Goal: Task Accomplishment & Management: Use online tool/utility

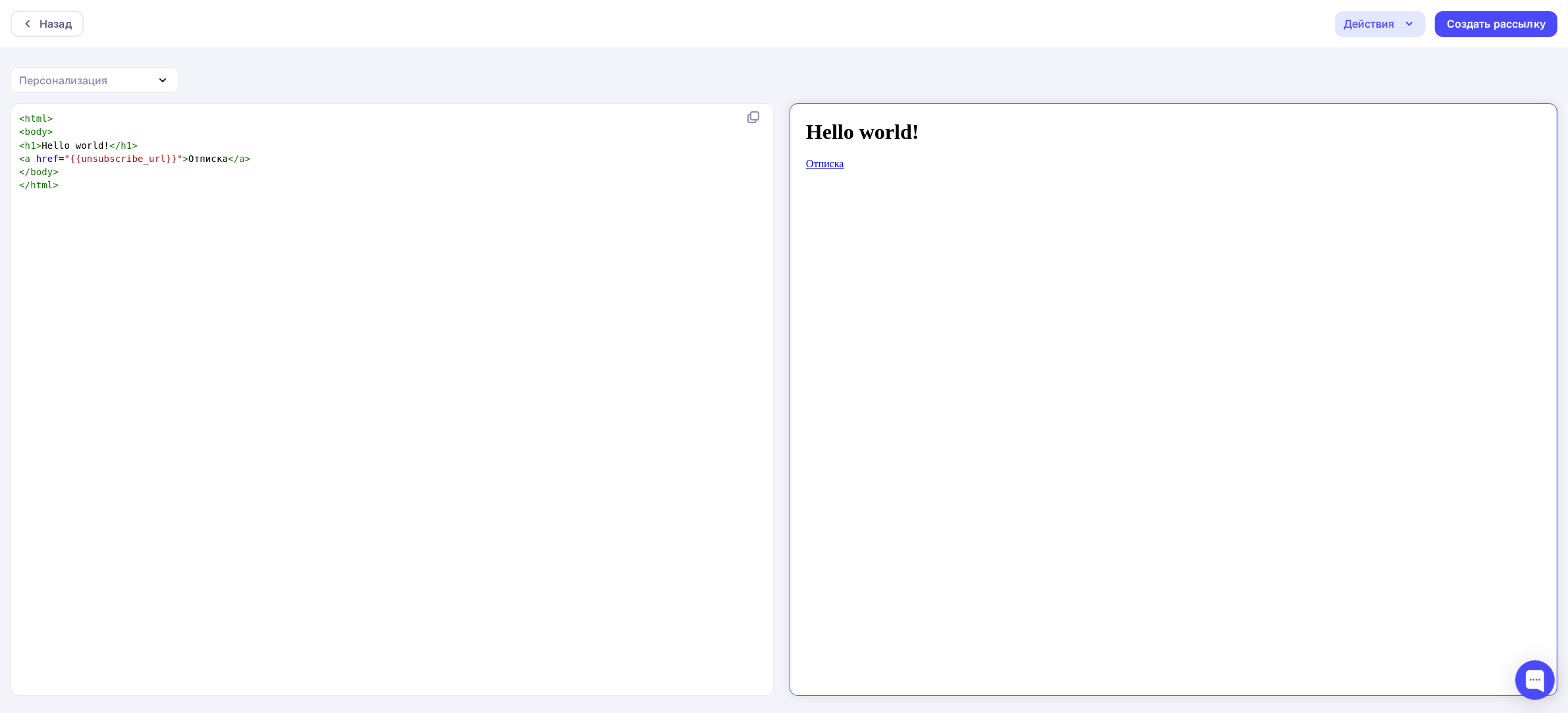
type textarea "<html> <body> <h1>Hello world!</h1> <a href="{{unsubscribe_url}}">Отписка</a> <…"
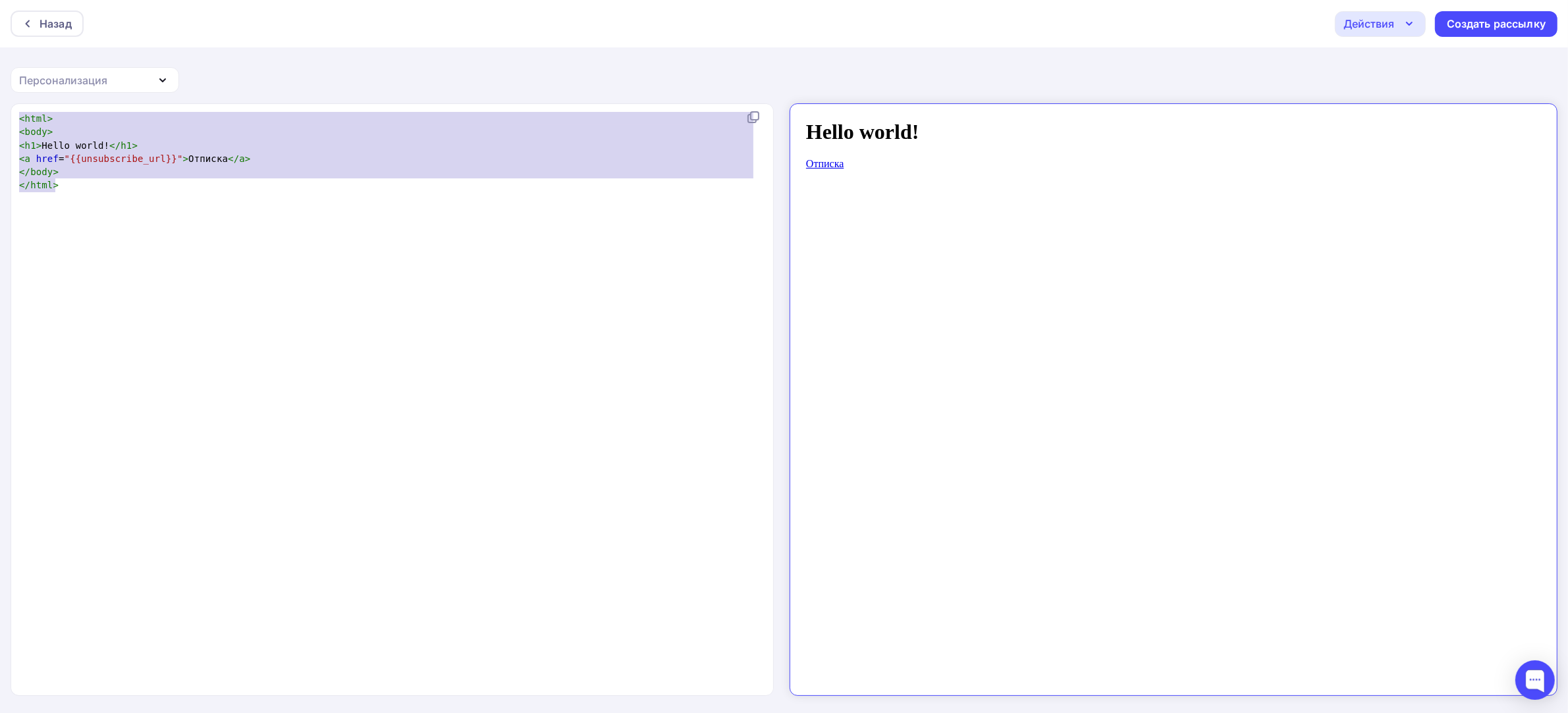
drag, startPoint x: 257, startPoint y: 244, endPoint x: 0, endPoint y: -37, distance: 380.8
click at [0, 0] on html "Назад Действия Отправить тестовое письмо Сохранить в Мои шаблоны Выйти без сохр…" at bounding box center [784, 356] width 1568 height 713
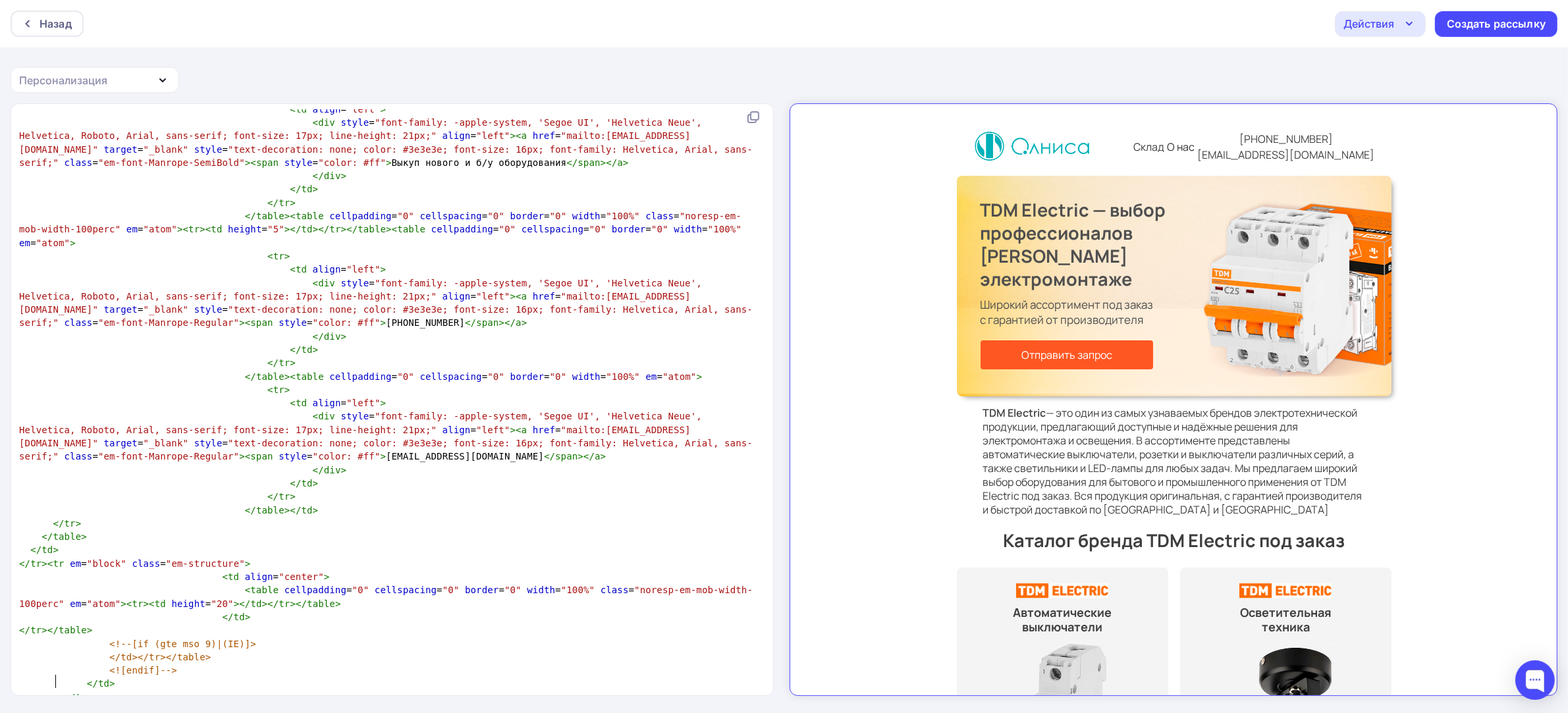
scroll to position [1, 0]
click at [113, 702] on pre "</ table >" at bounding box center [390, 709] width 746 height 13
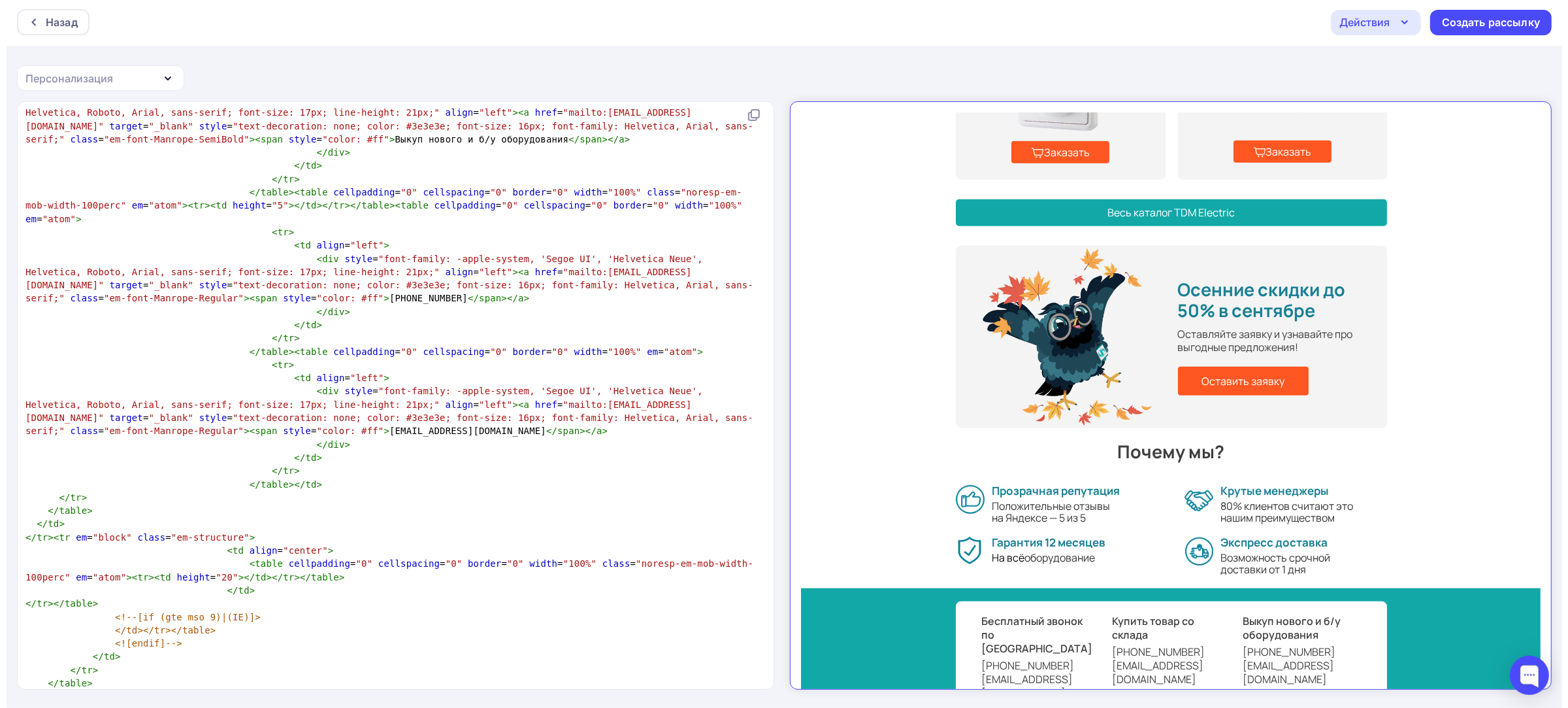
scroll to position [10475, 0]
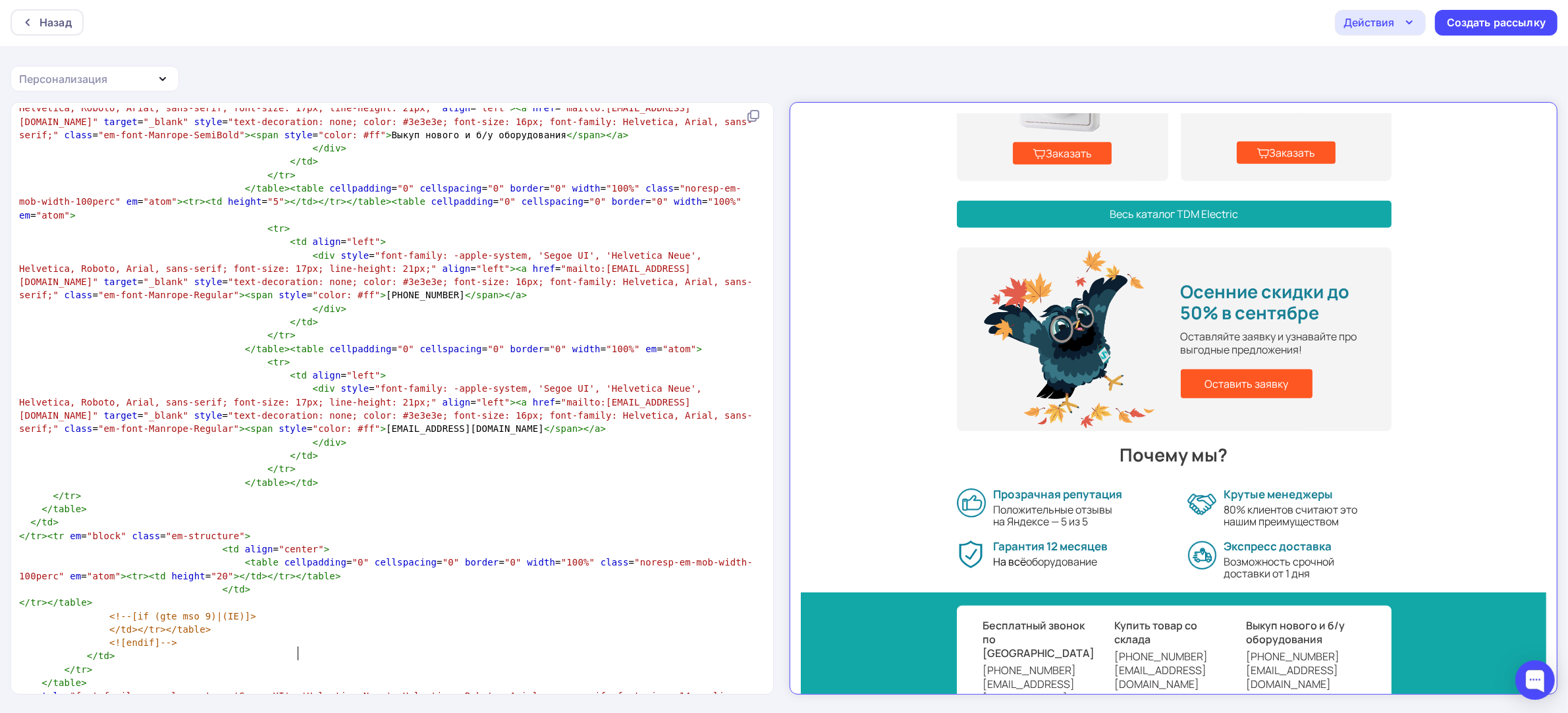
click at [1391, 20] on div "Действия" at bounding box center [1369, 22] width 51 height 16
click at [1406, 93] on div "Сохранить в Мои шаблоны" at bounding box center [1447, 98] width 144 height 16
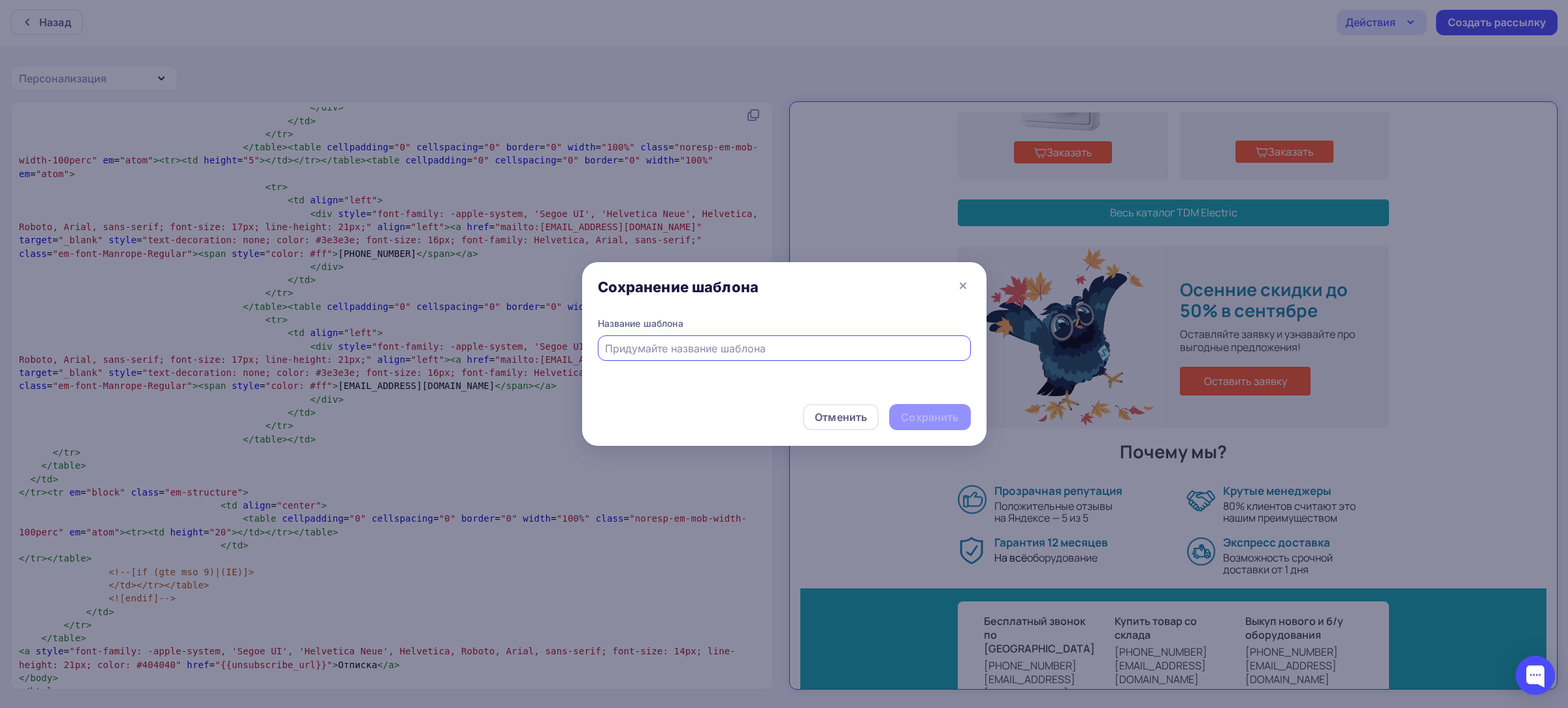
paste input "TDM Electric"
drag, startPoint x: 721, startPoint y: 345, endPoint x: 1, endPoint y: 331, distance: 720.1
click at [25, 337] on div "Сохранение шаблона Название шаблона TDM Electric 09.09 Отменить Сохранить" at bounding box center [784, 354] width 1568 height 708
type input "TDM Electric 09.09"
click at [926, 420] on div "Сохранить" at bounding box center [929, 417] width 58 height 15
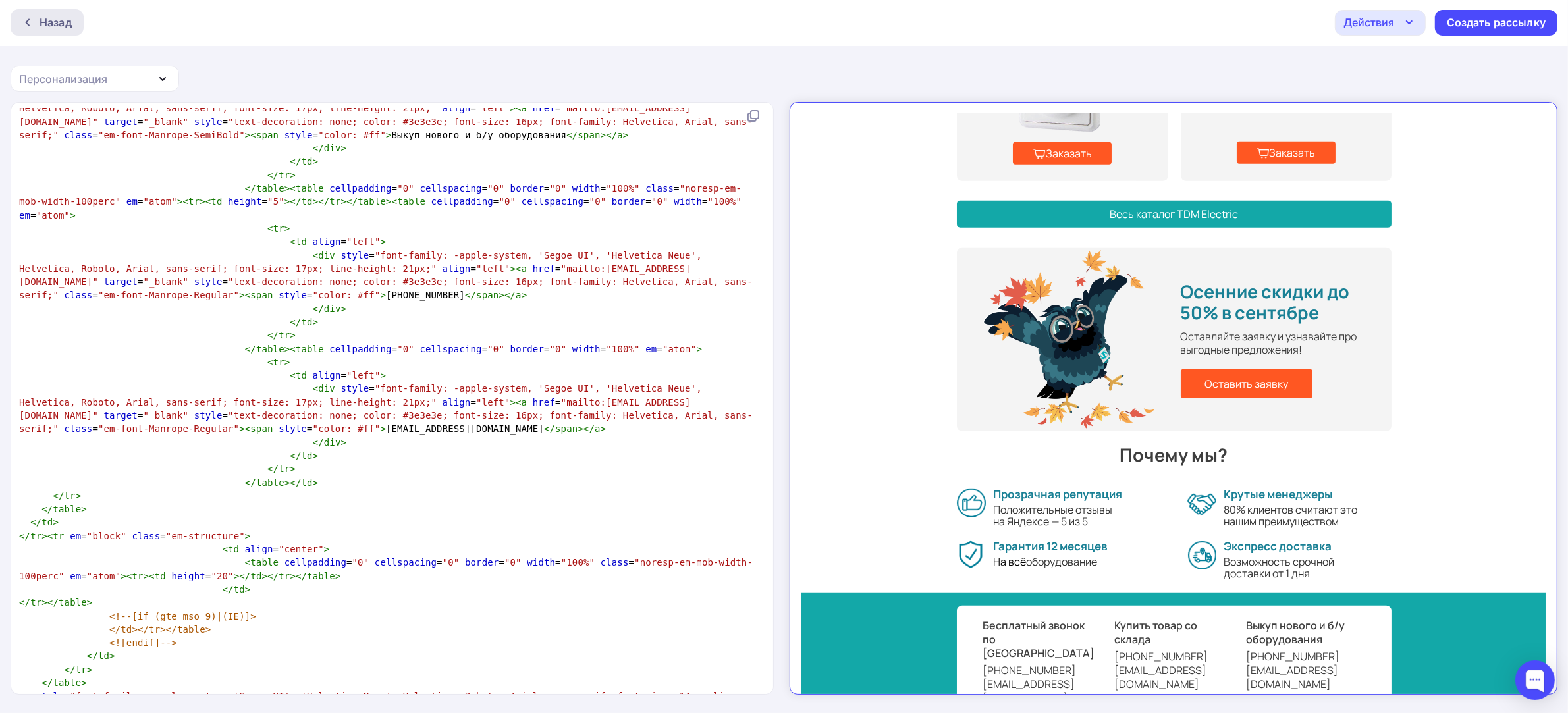
click at [60, 25] on div "Назад" at bounding box center [55, 22] width 32 height 16
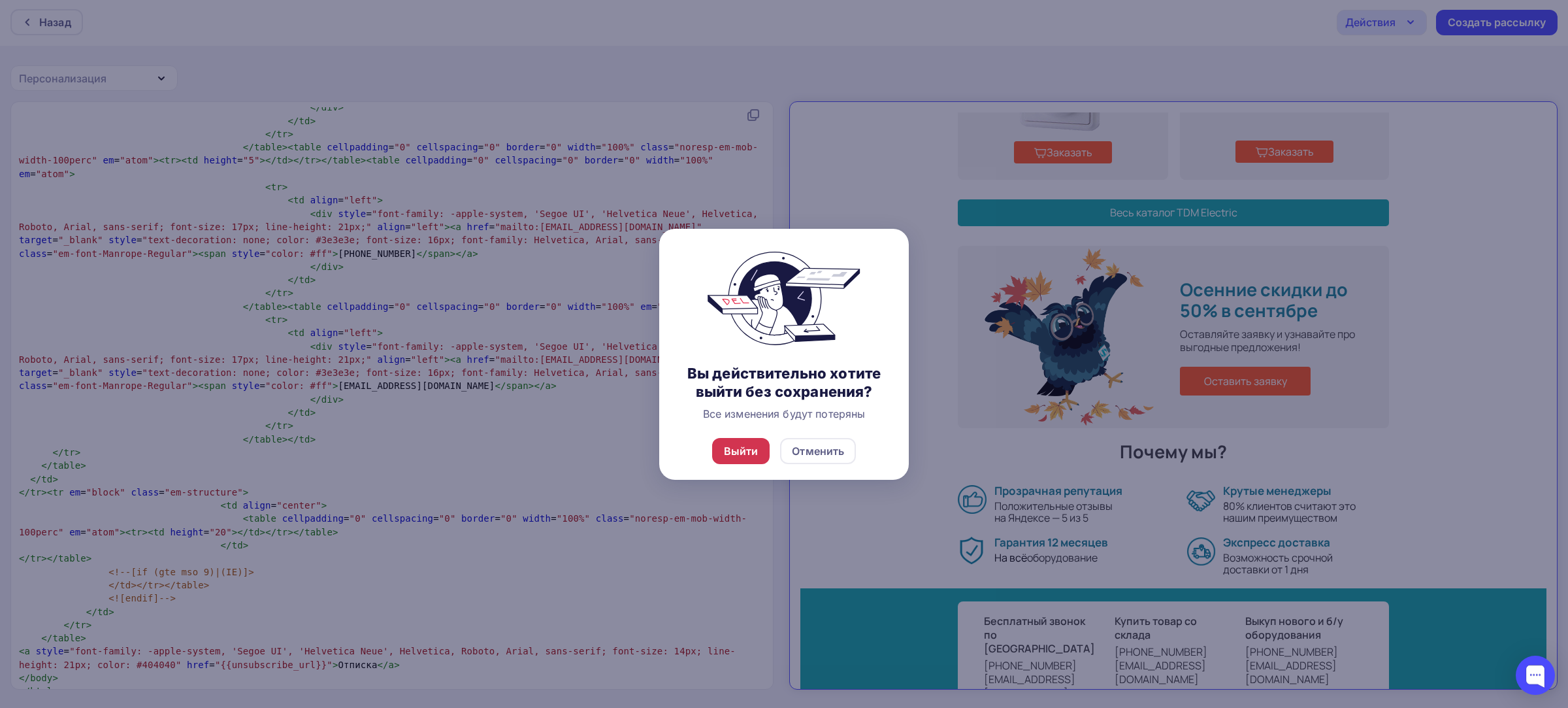
click at [732, 462] on div "Выйти" at bounding box center [741, 451] width 58 height 26
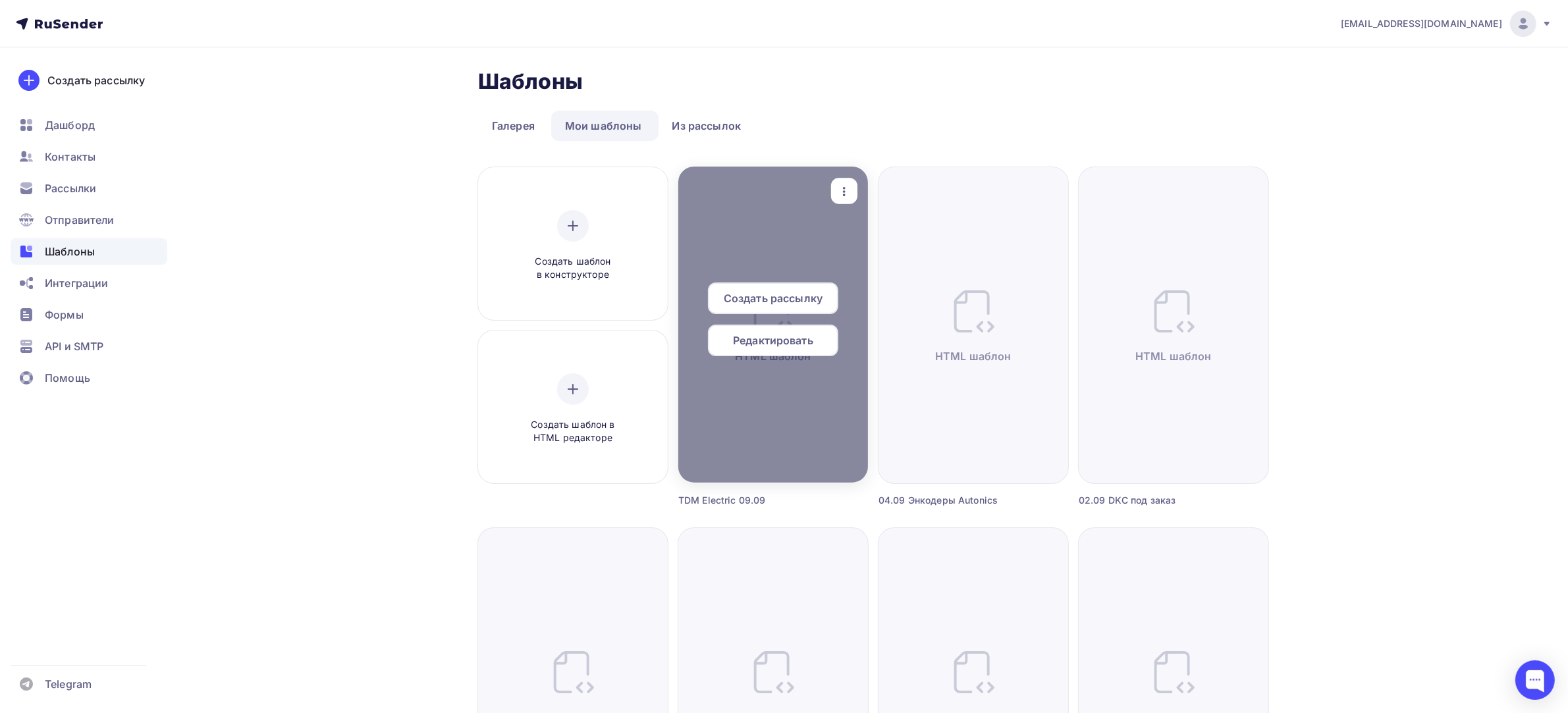
click at [850, 189] on icon "button" at bounding box center [844, 192] width 16 height 16
click at [875, 261] on div "Предпросмотр" at bounding box center [913, 256] width 81 height 16
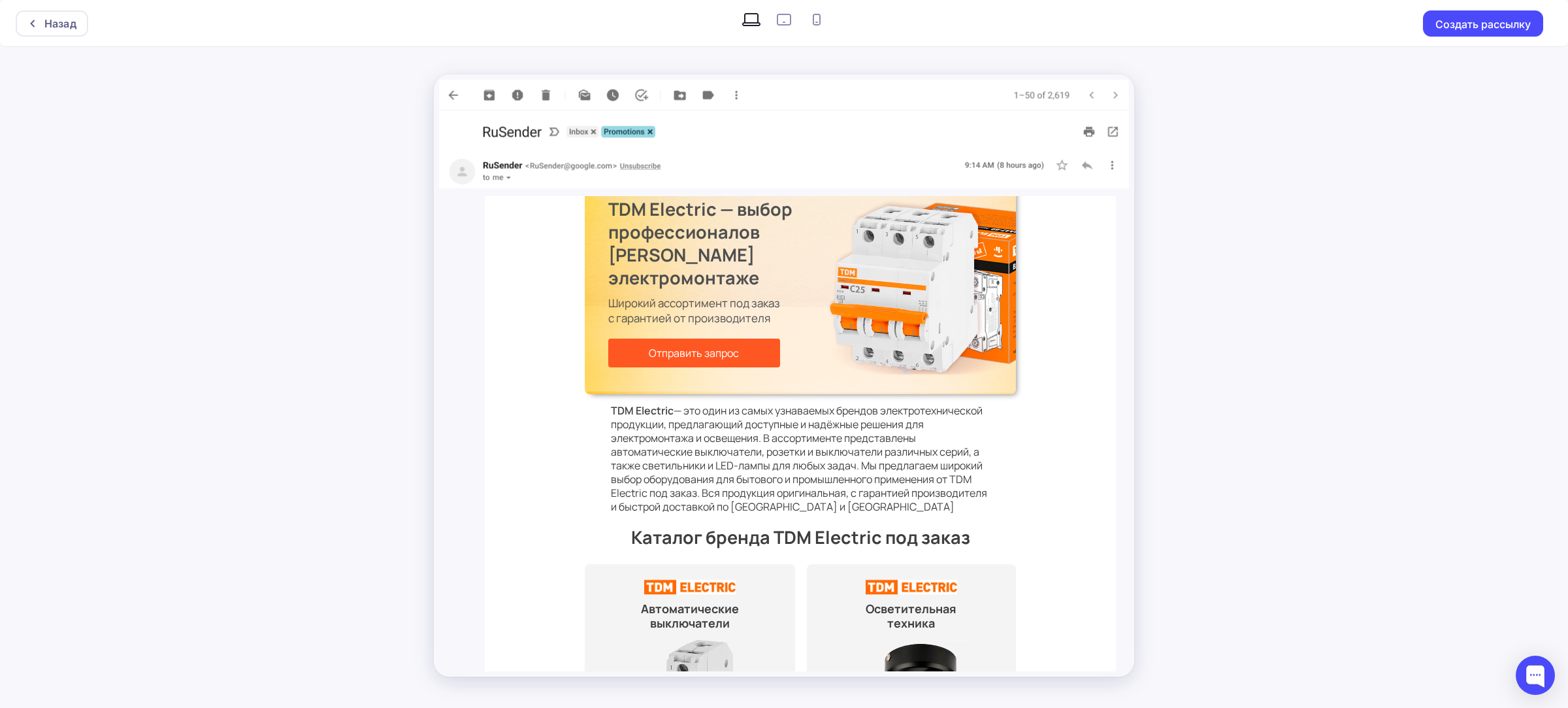
scroll to position [163, 0]
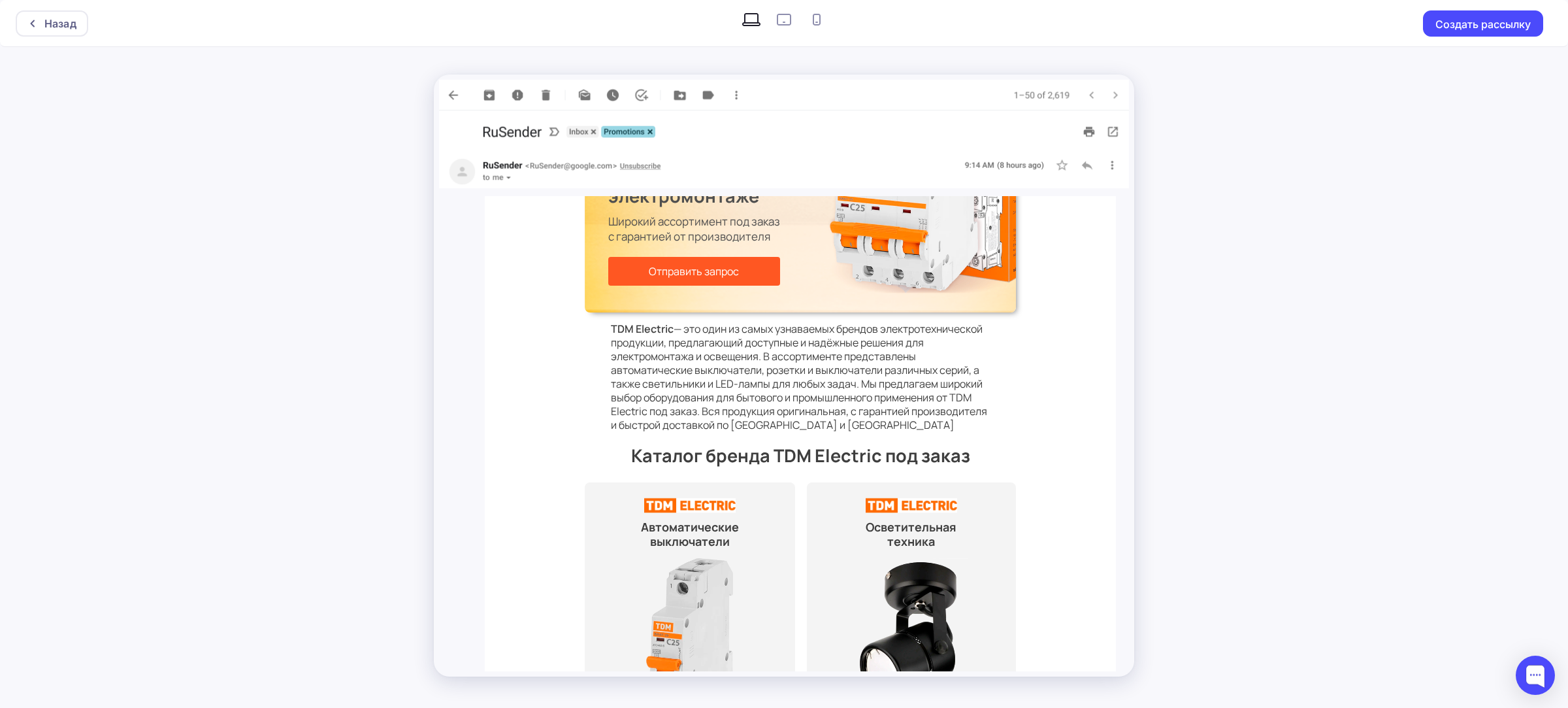
click at [706, 565] on img at bounding box center [689, 638] width 134 height 167
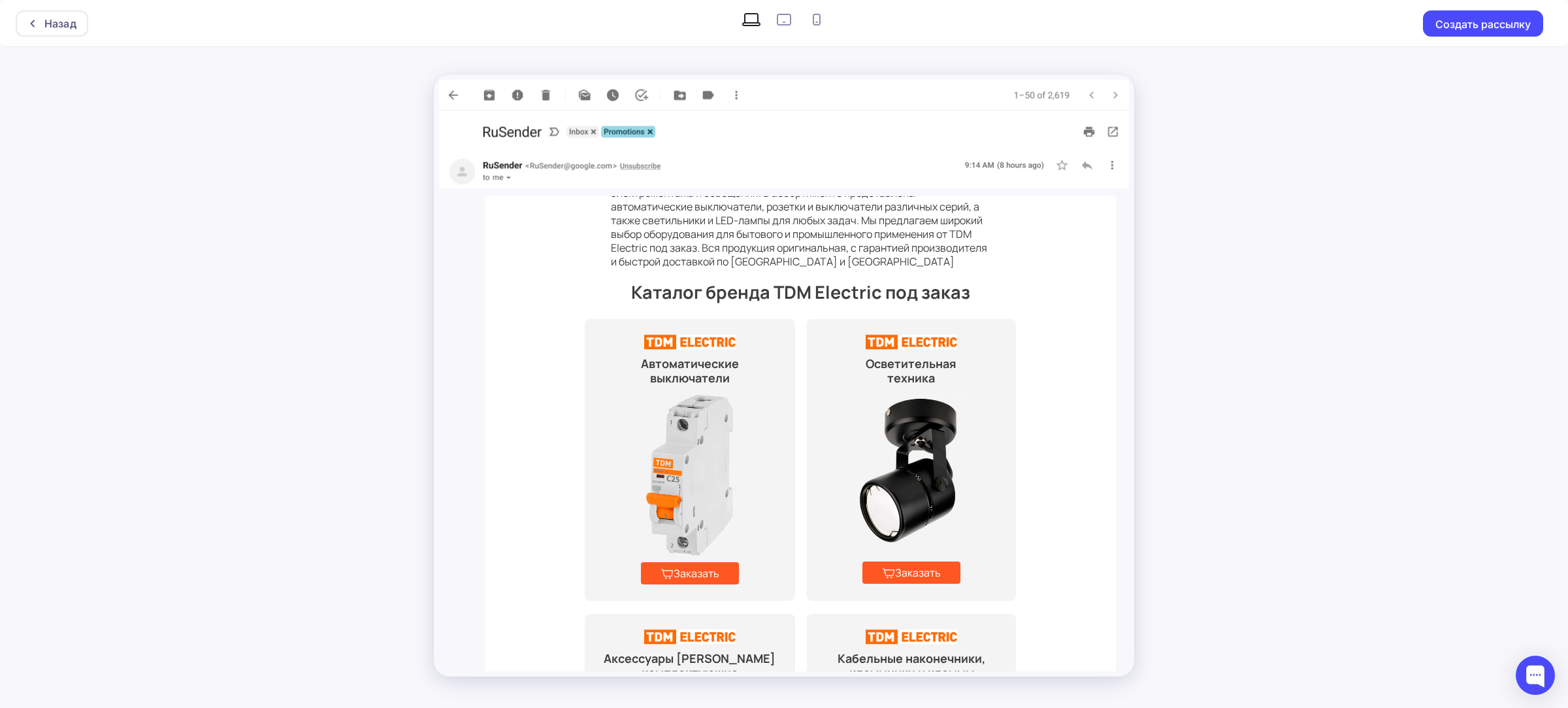
click at [903, 449] on img at bounding box center [911, 475] width 134 height 167
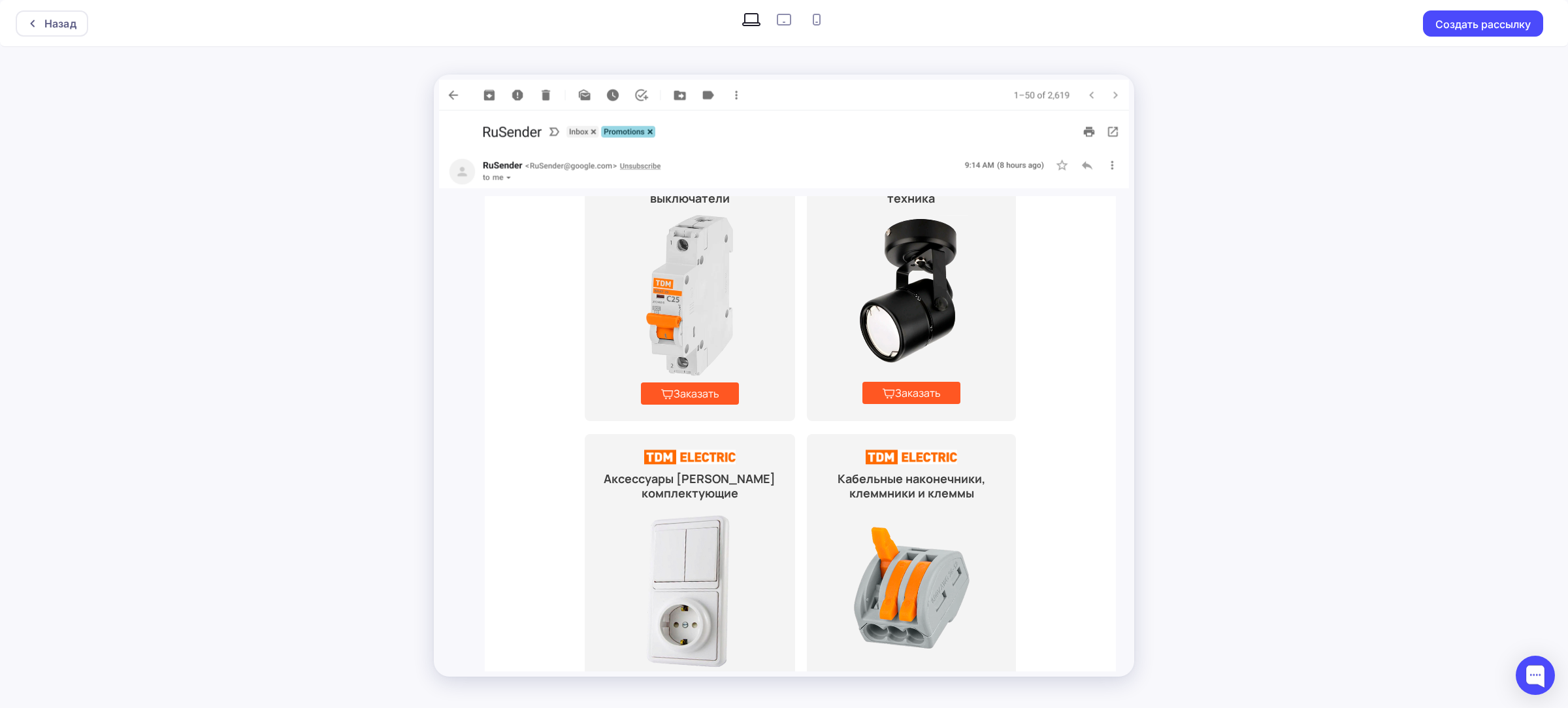
scroll to position [736, 0]
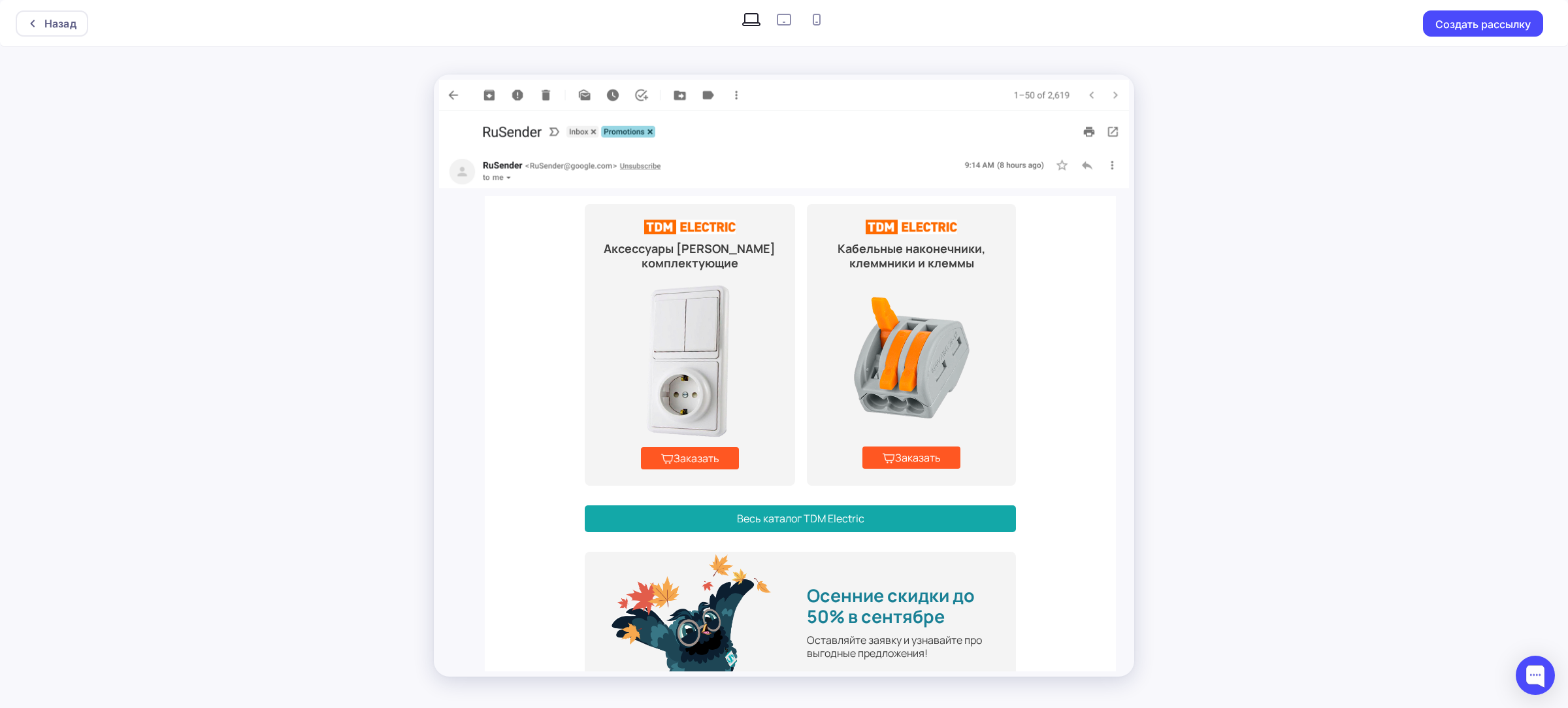
click at [686, 353] on img at bounding box center [689, 360] width 134 height 167
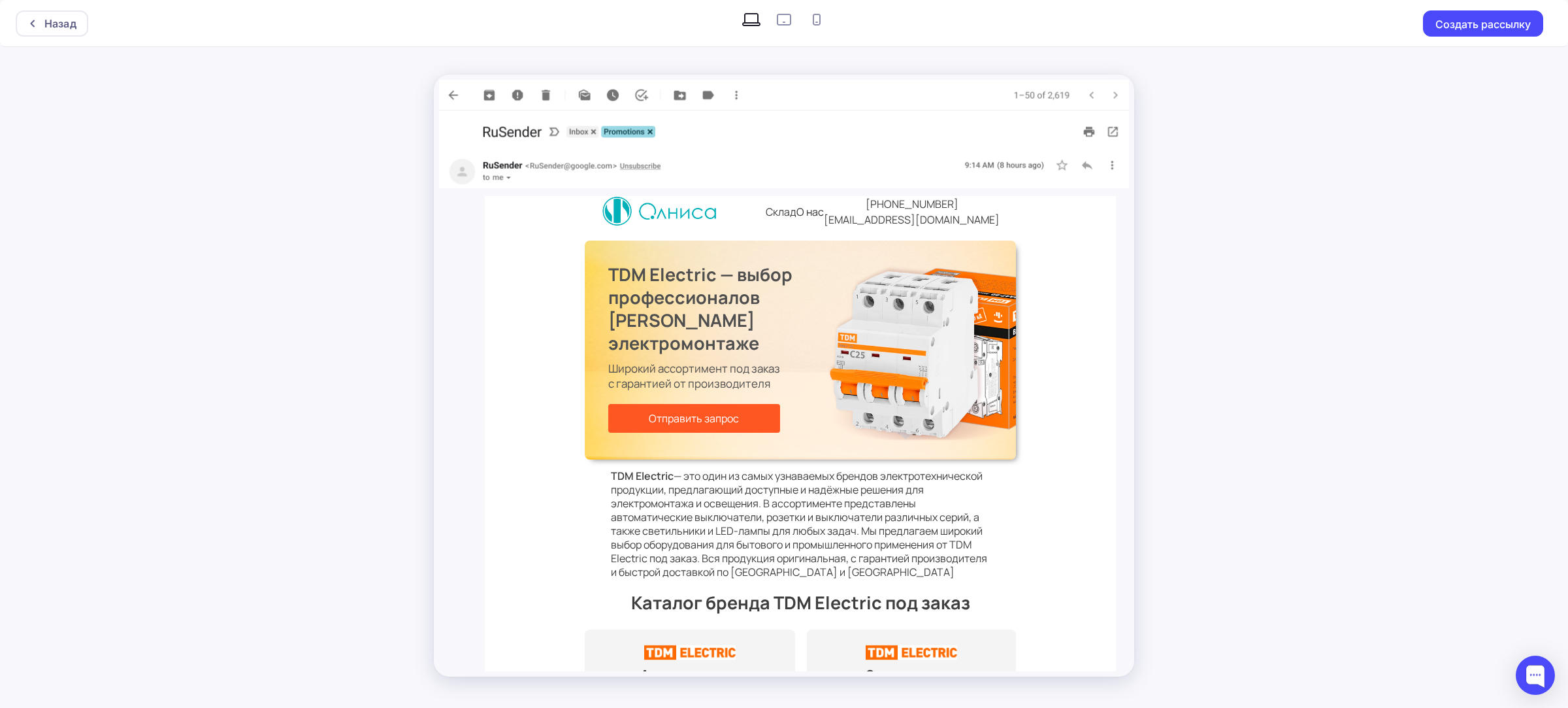
scroll to position [0, 0]
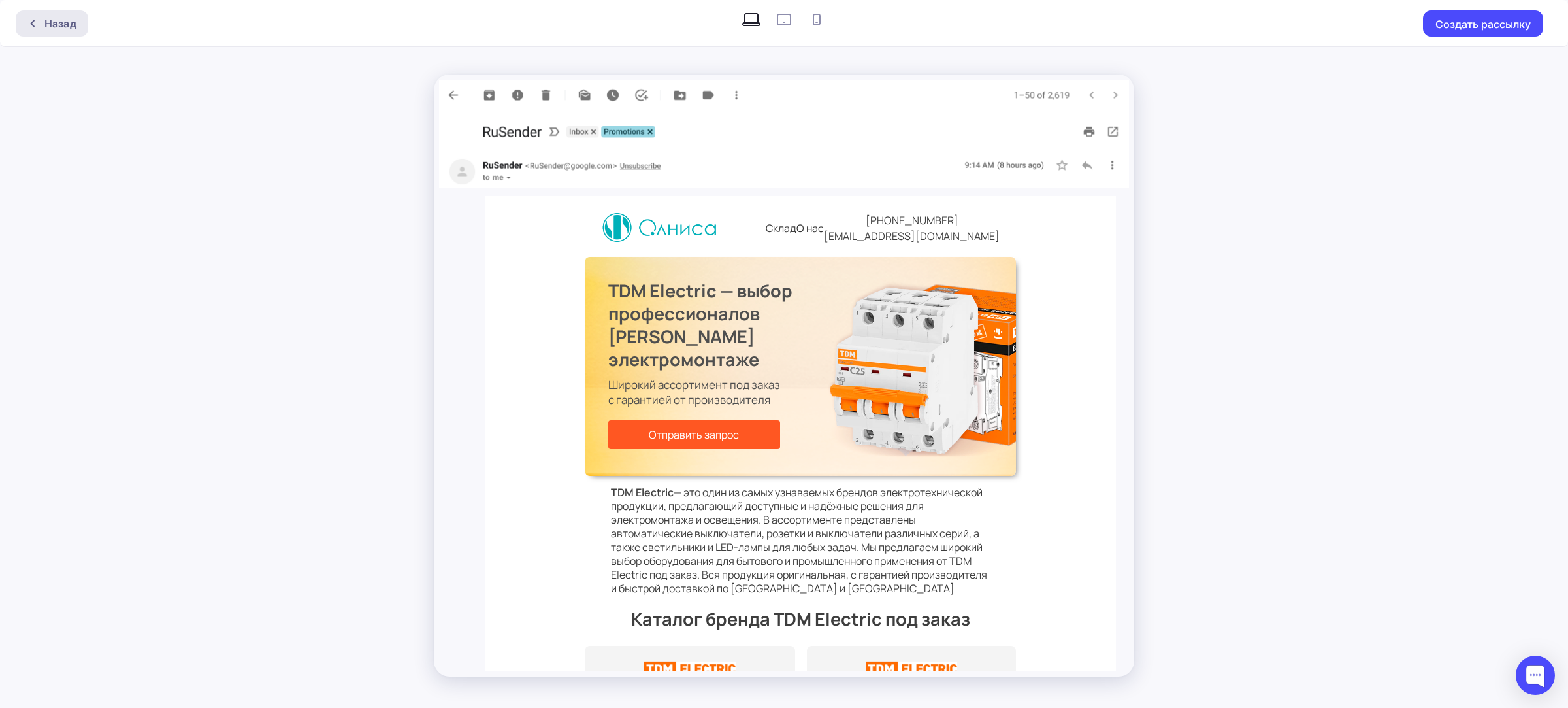
click at [51, 14] on div "Назад" at bounding box center [52, 24] width 73 height 26
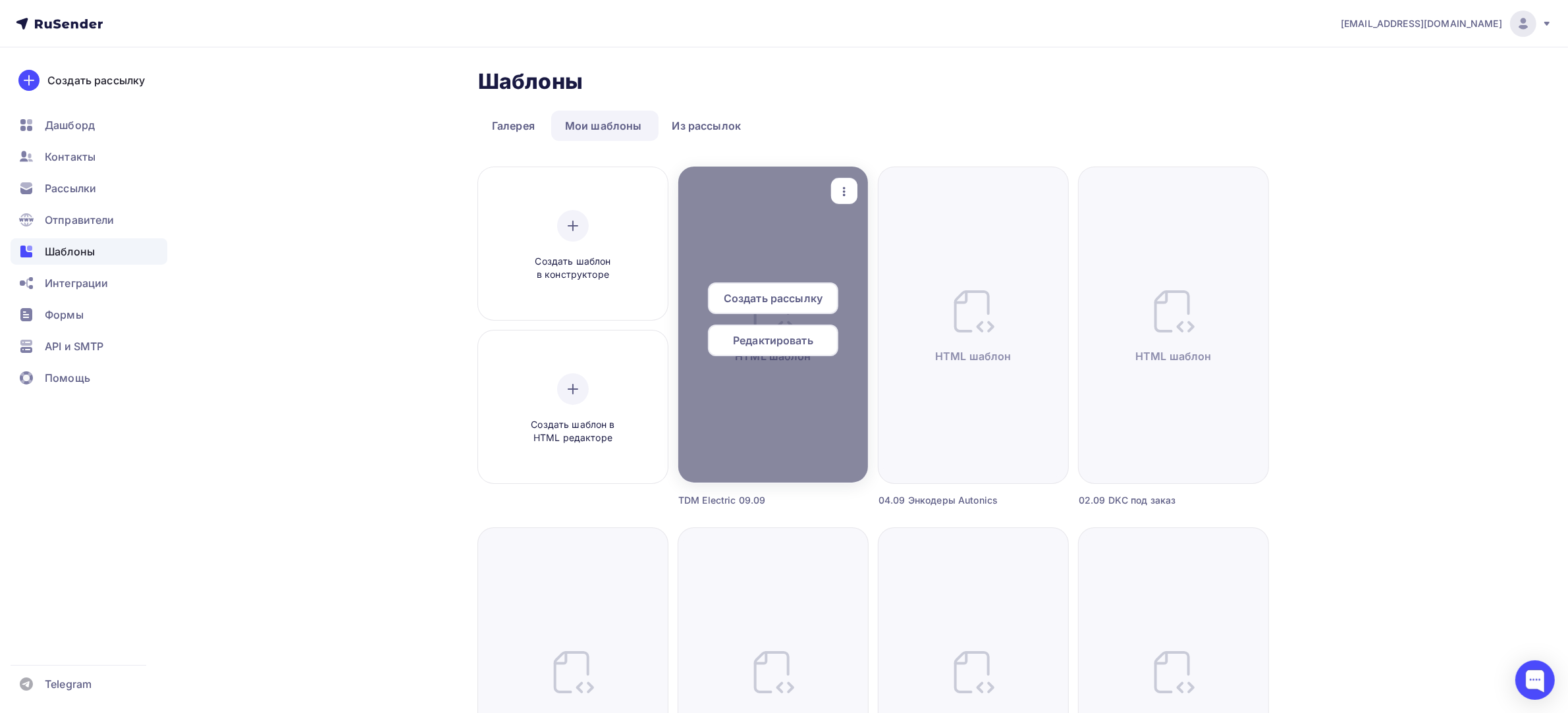
click at [838, 199] on icon "button" at bounding box center [844, 192] width 16 height 16
click at [851, 247] on link "Предпросмотр" at bounding box center [906, 256] width 132 height 27
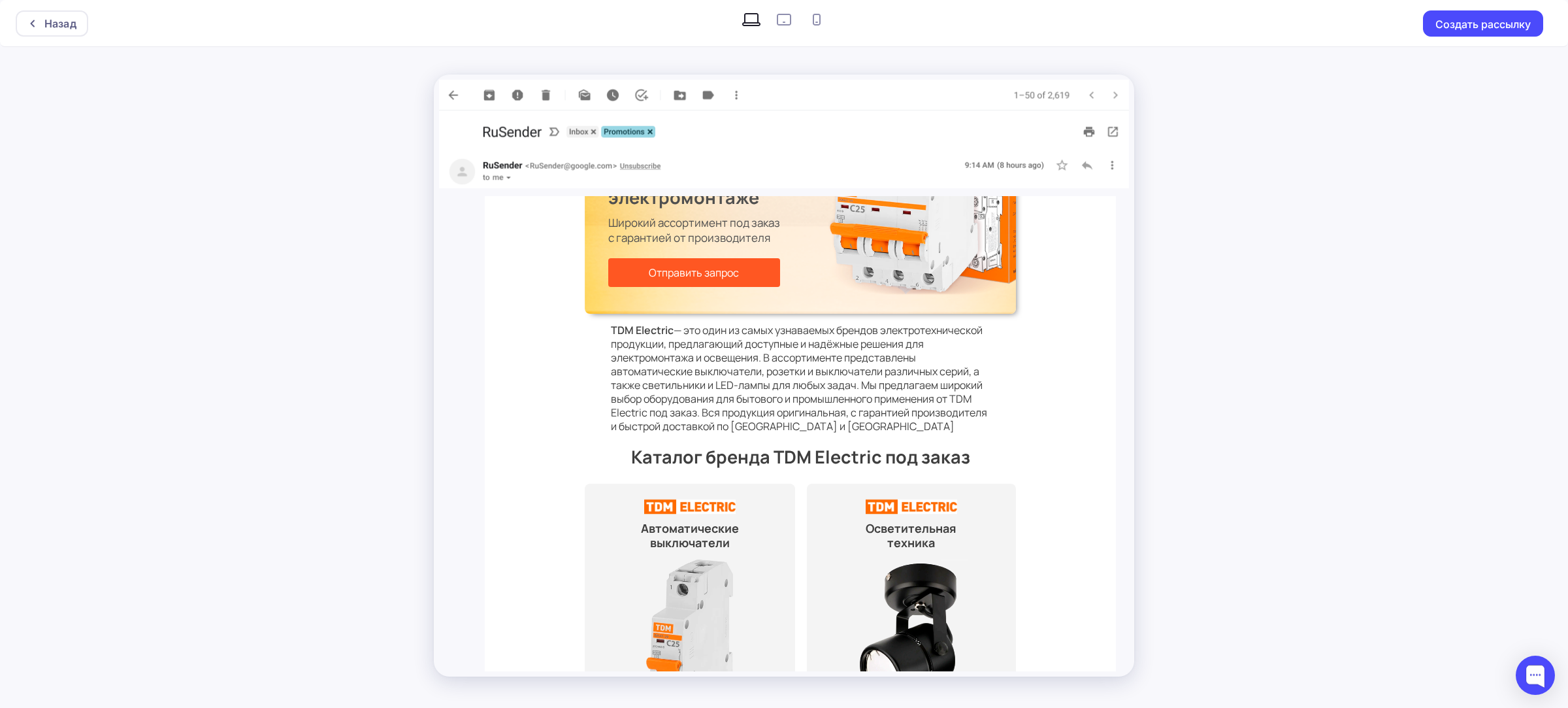
scroll to position [163, 0]
click at [64, 27] on div "Назад" at bounding box center [60, 24] width 32 height 16
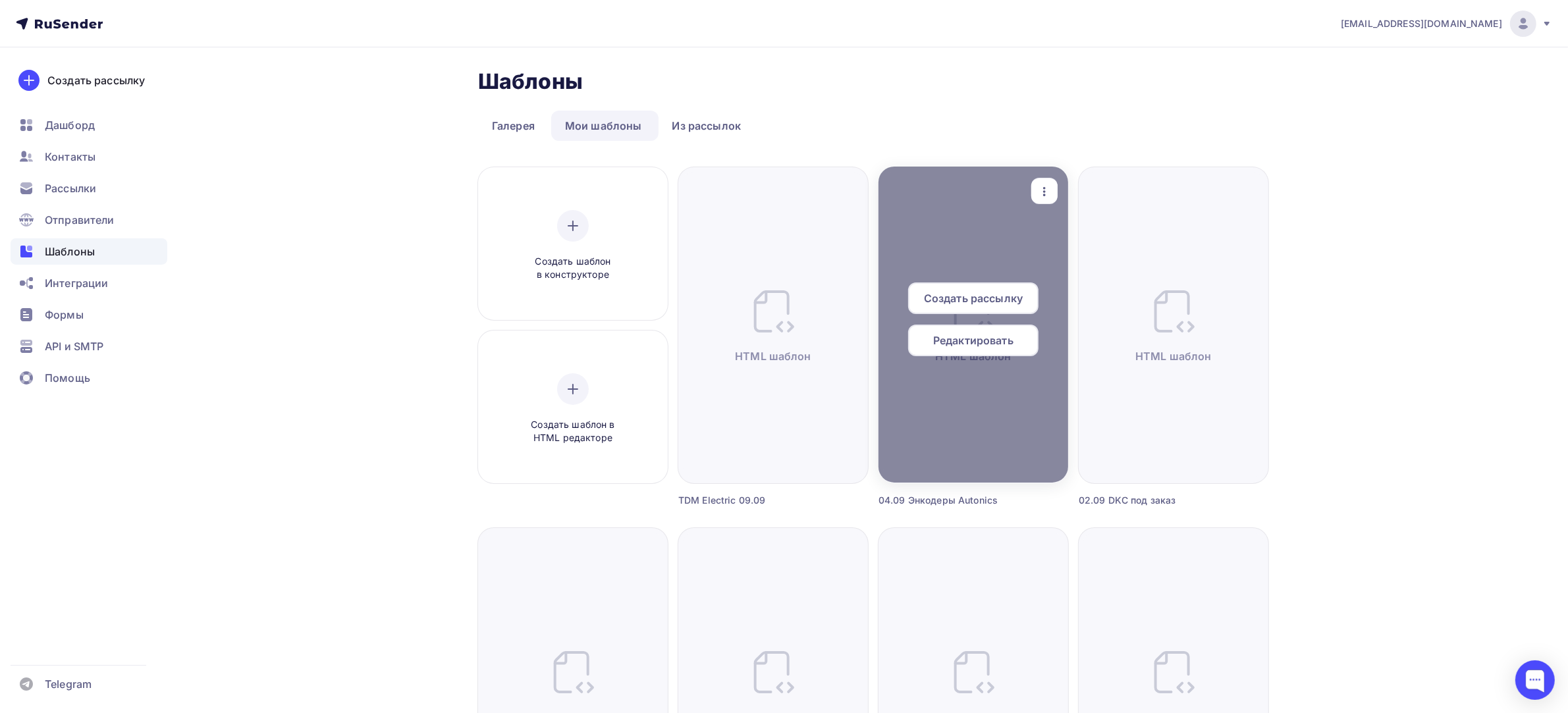
click at [1048, 185] on icon "button" at bounding box center [1044, 192] width 16 height 16
click at [1065, 257] on div "Предпросмотр" at bounding box center [1101, 256] width 106 height 16
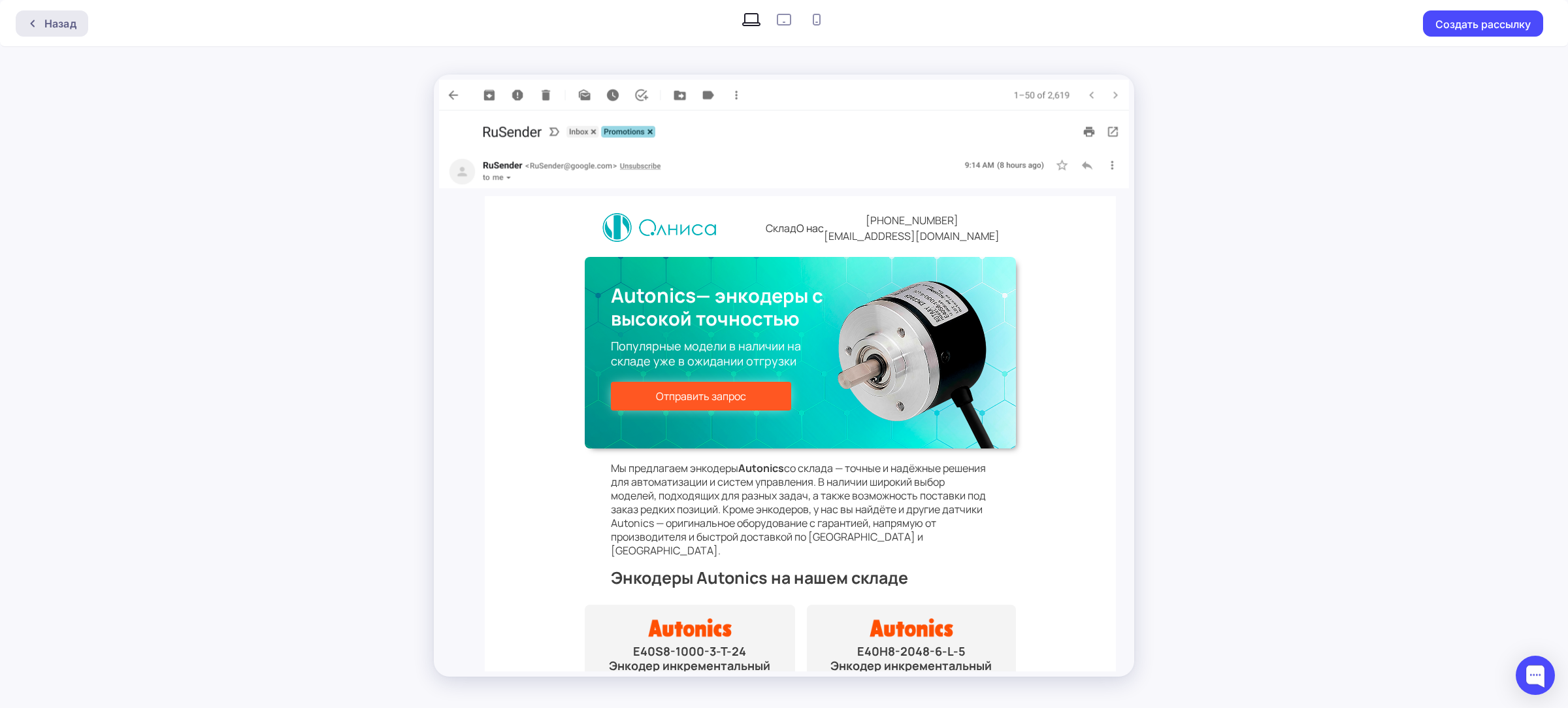
click at [68, 21] on div "Назад" at bounding box center [60, 24] width 32 height 16
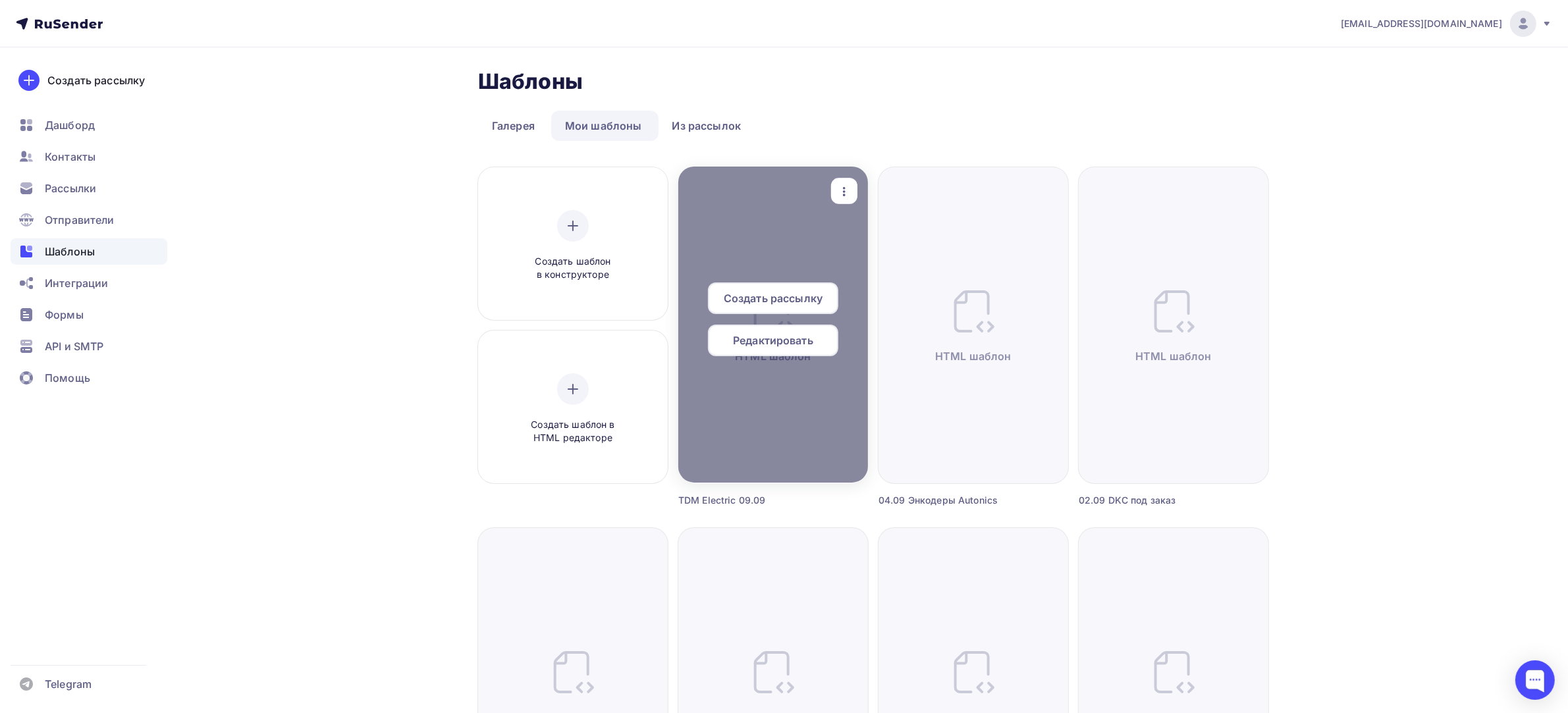
click at [843, 179] on div "button" at bounding box center [844, 192] width 27 height 26
click at [883, 252] on div "Предпросмотр" at bounding box center [913, 256] width 81 height 16
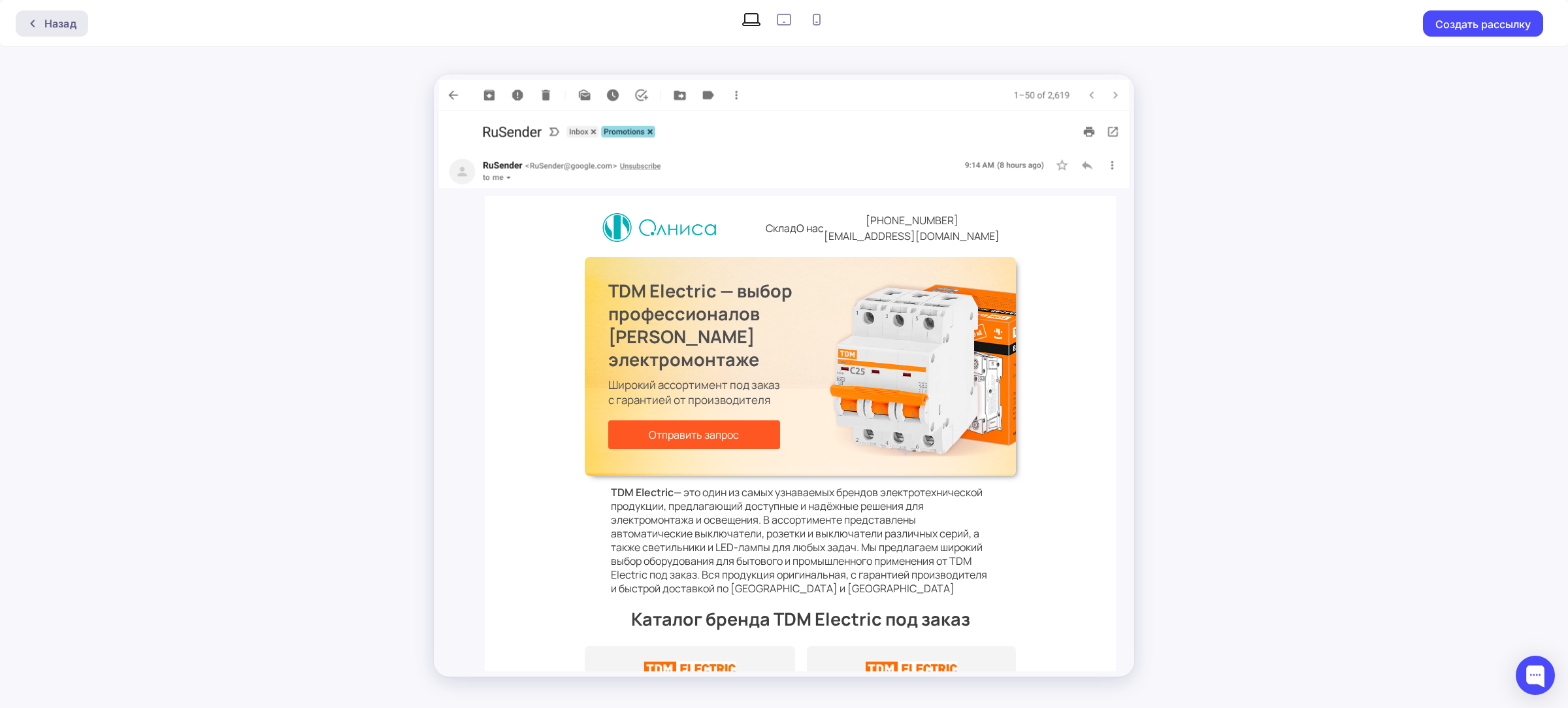
click at [58, 24] on div "Назад" at bounding box center [60, 24] width 32 height 16
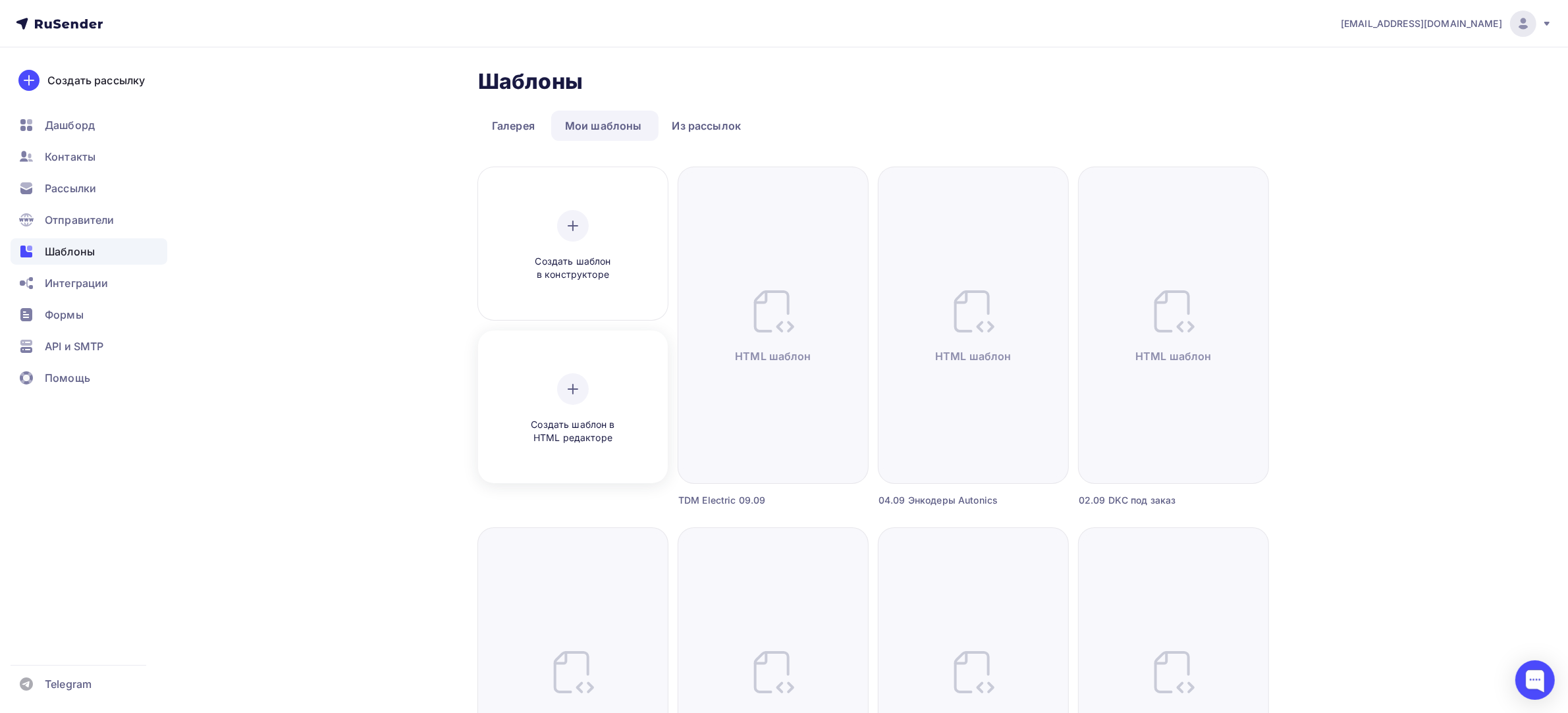
scroll to position [247, 0]
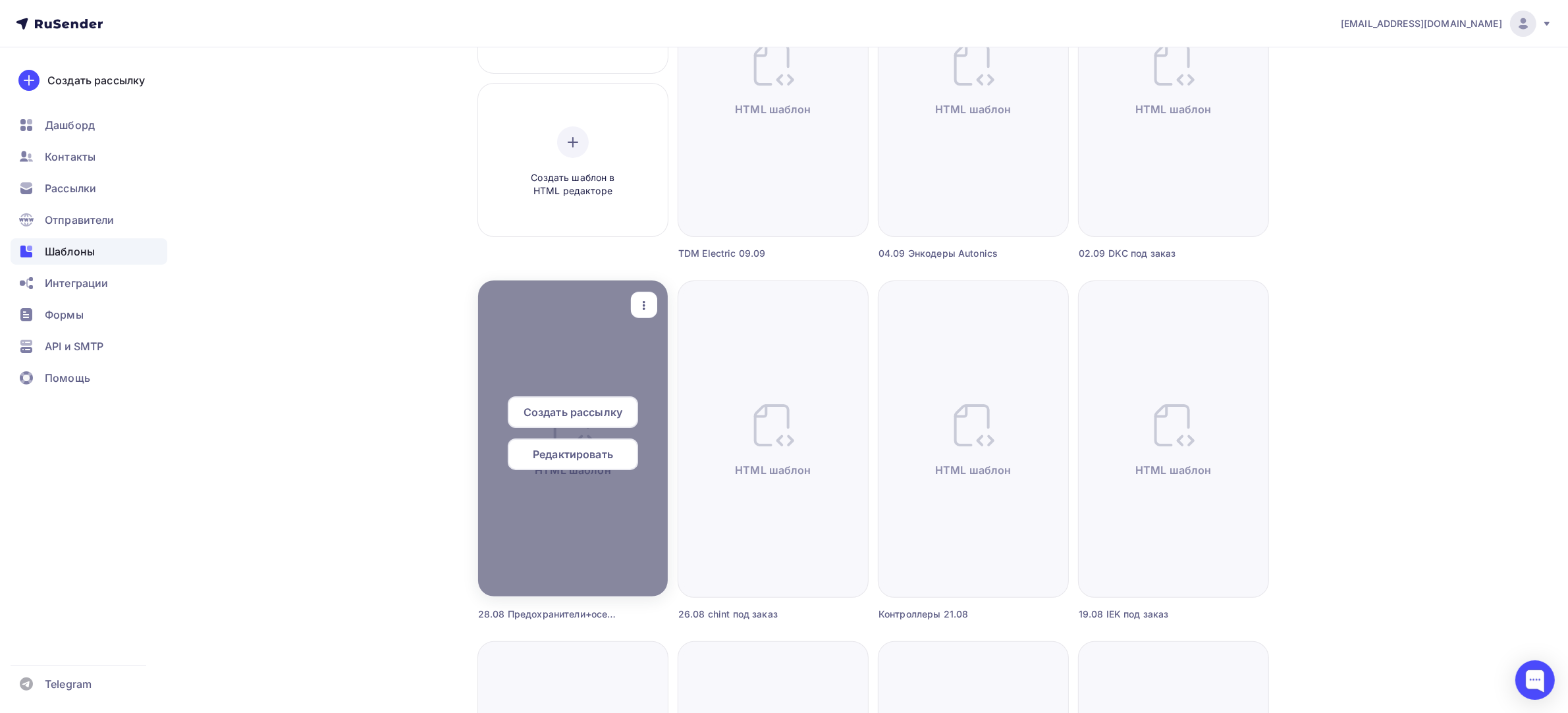
click at [649, 298] on icon "button" at bounding box center [644, 306] width 16 height 16
click at [690, 364] on div "Предпросмотр" at bounding box center [713, 370] width 81 height 16
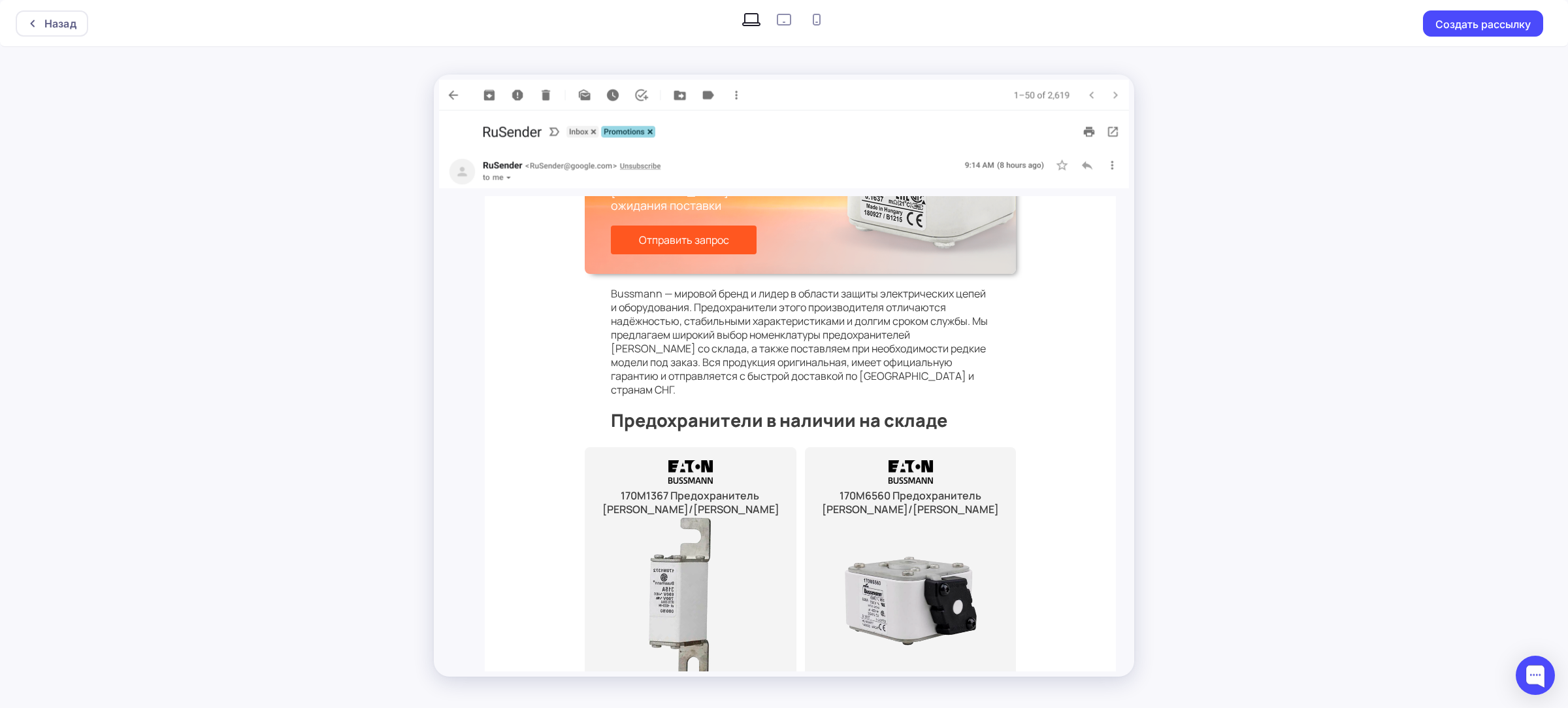
scroll to position [245, 0]
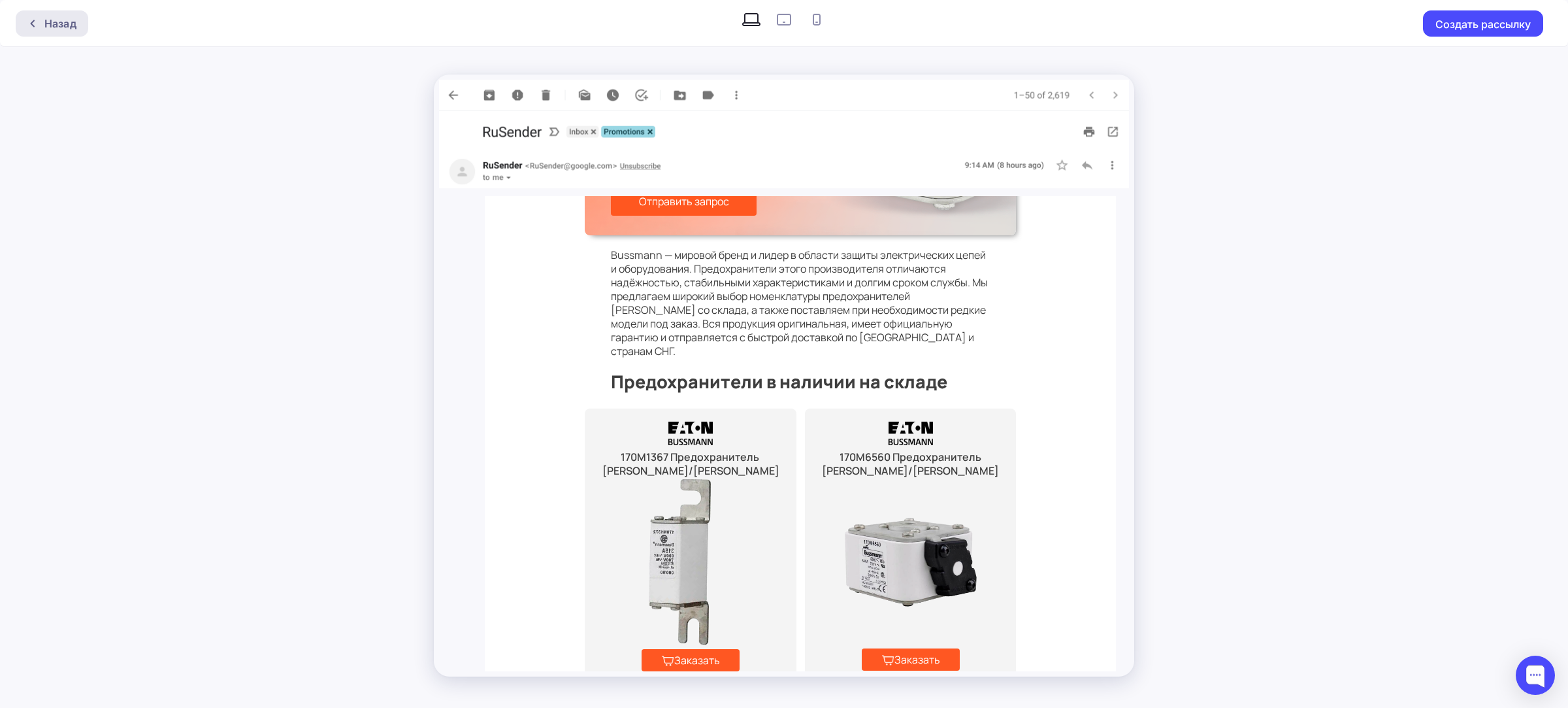
click at [44, 24] on div "Назад" at bounding box center [60, 24] width 32 height 16
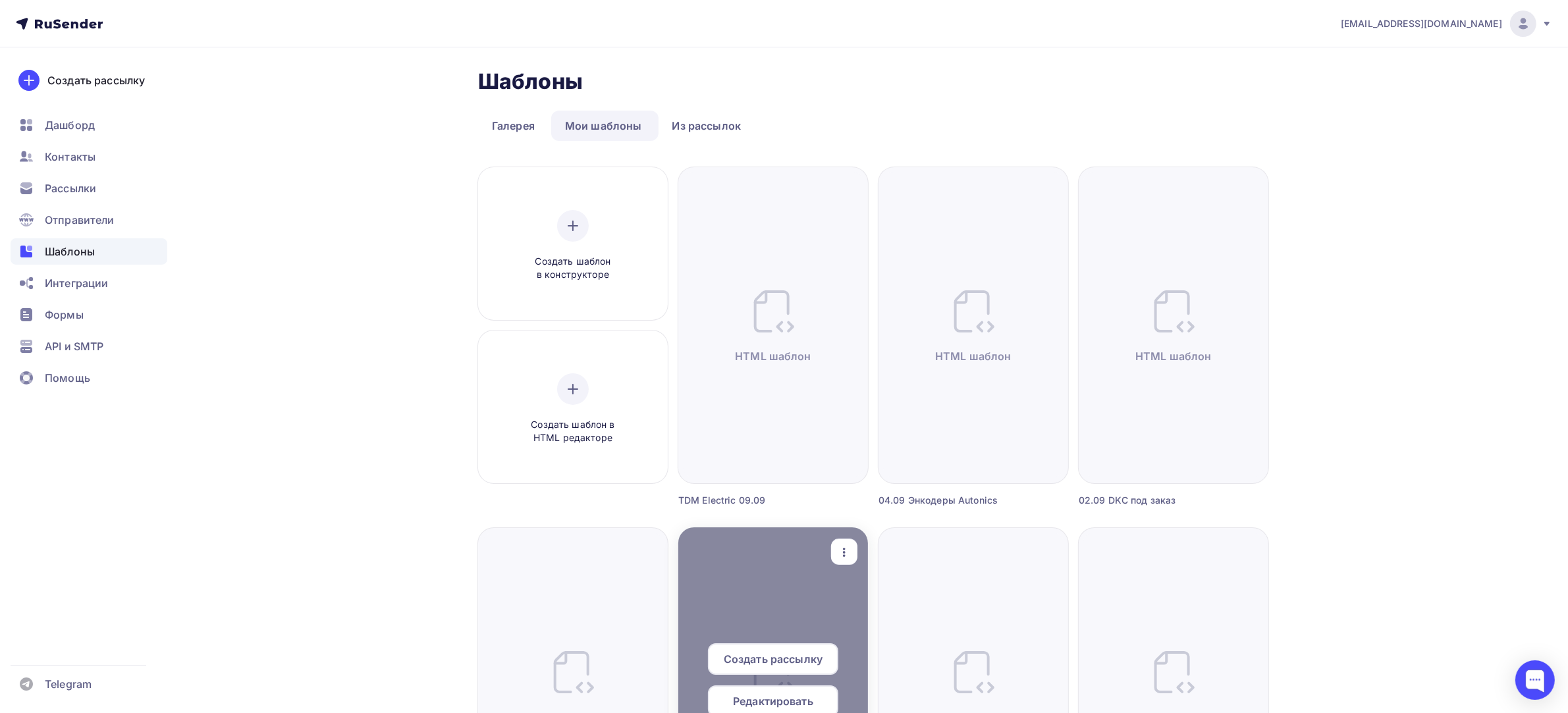
click at [843, 555] on icon "button" at bounding box center [845, 552] width 3 height 9
click at [878, 614] on div "Предпросмотр" at bounding box center [913, 617] width 81 height 16
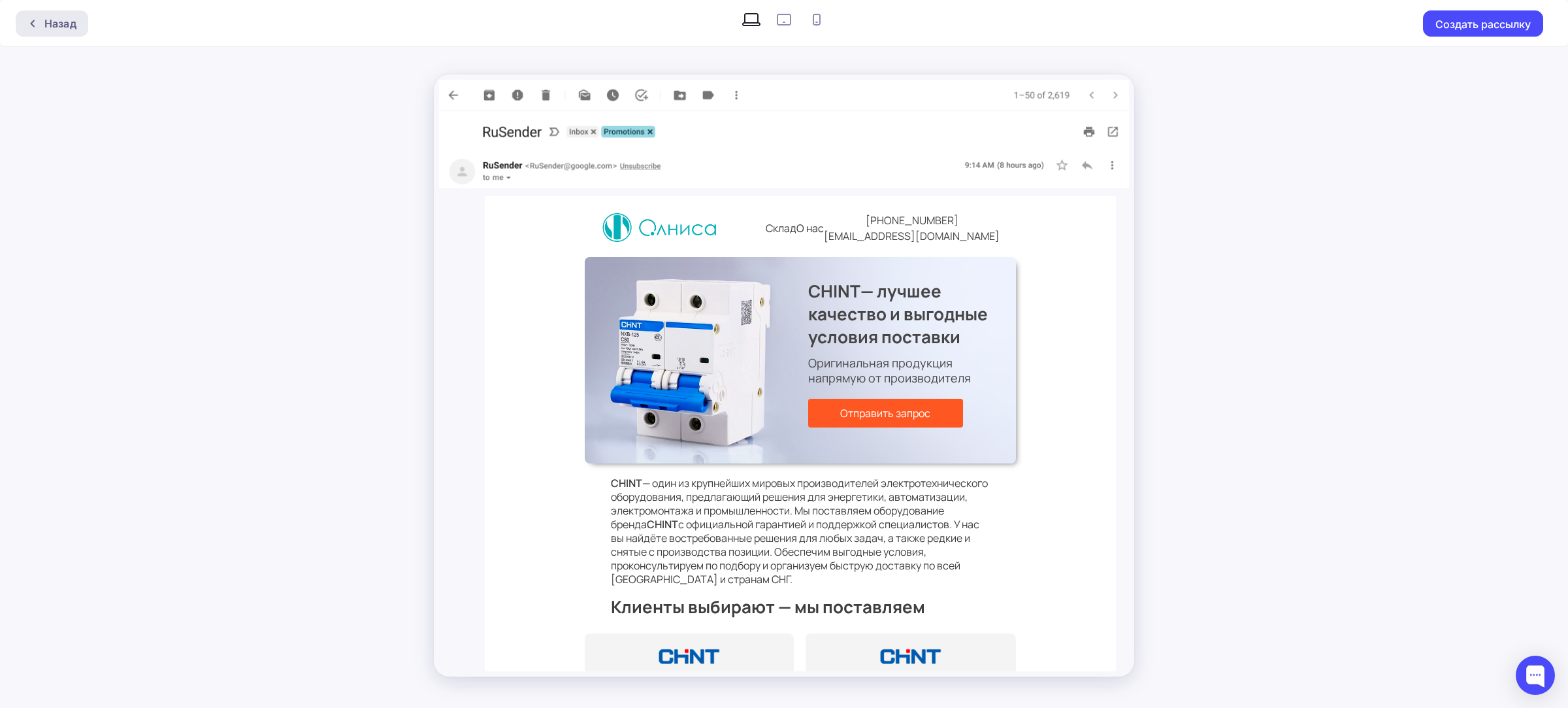
click at [63, 27] on div "Назад" at bounding box center [60, 24] width 32 height 16
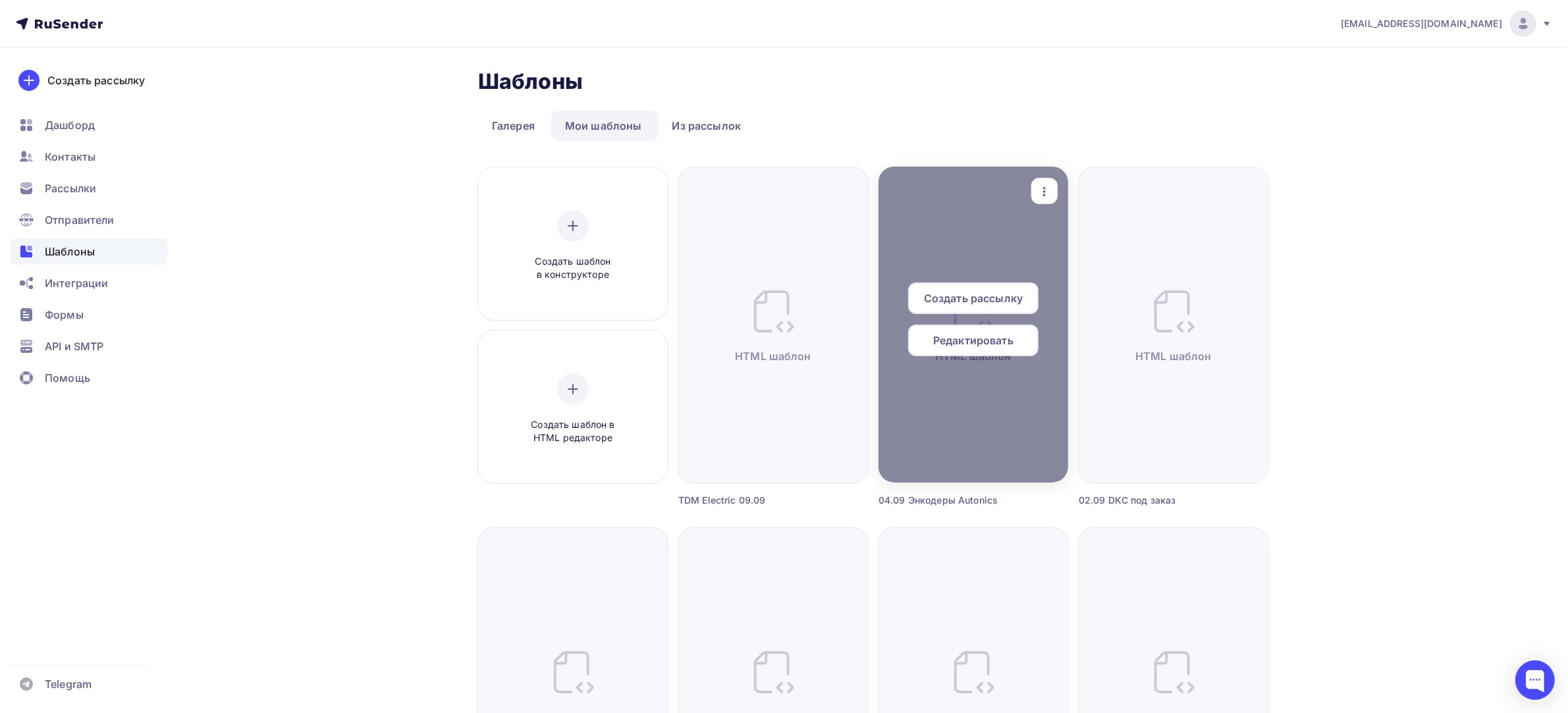
click at [1032, 189] on div "button" at bounding box center [1044, 192] width 27 height 26
click at [1064, 257] on div "Предпросмотр" at bounding box center [1101, 256] width 106 height 16
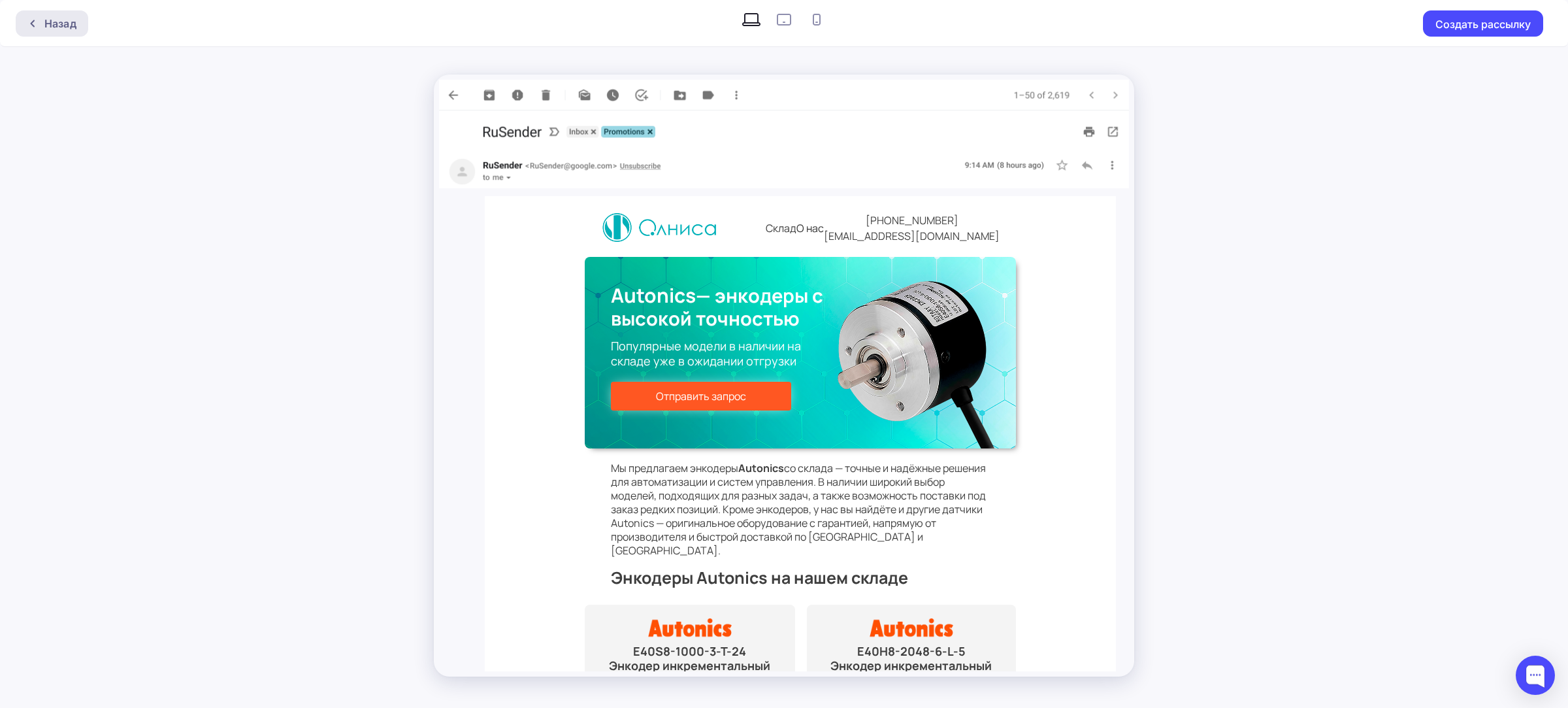
click at [31, 14] on div "Назад" at bounding box center [52, 24] width 73 height 26
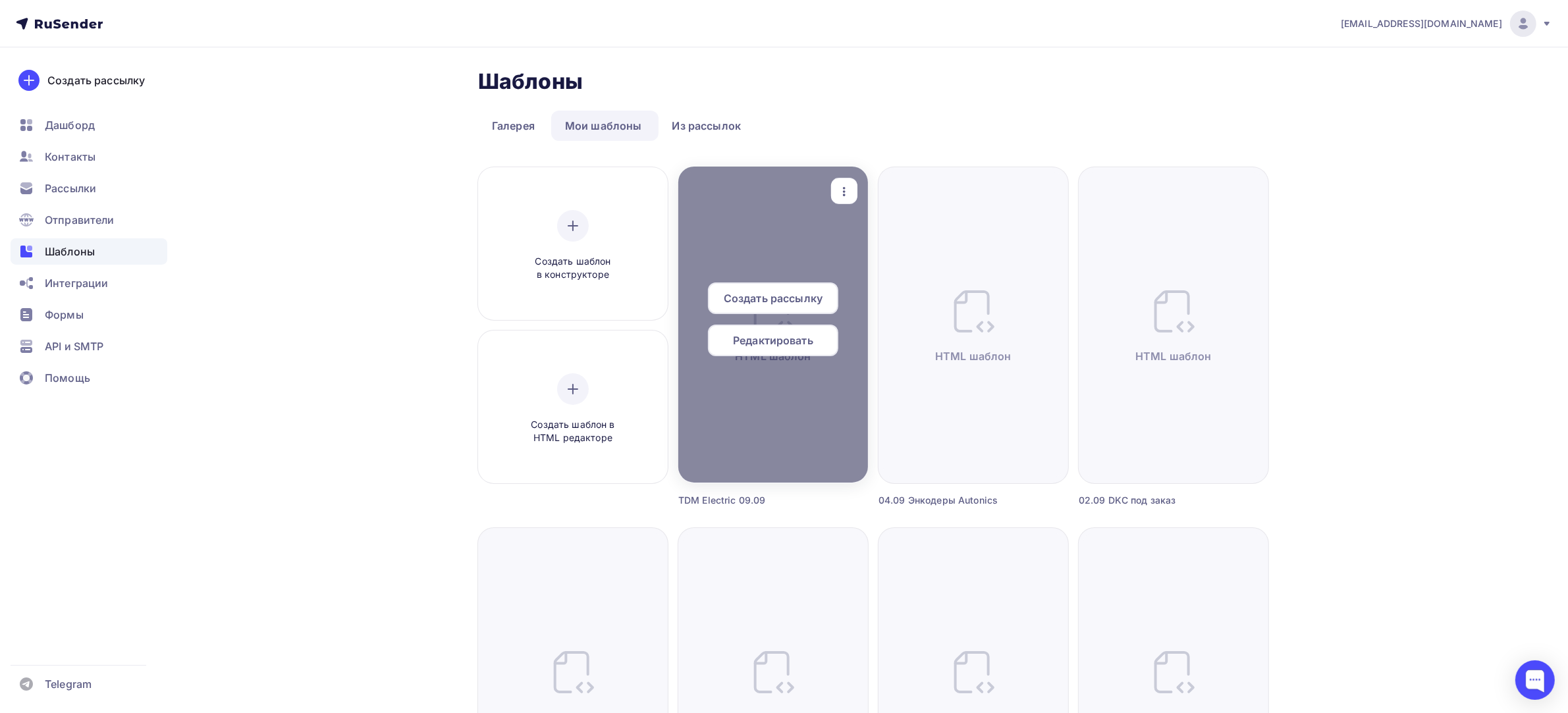
click at [848, 189] on icon "button" at bounding box center [844, 192] width 16 height 16
click at [883, 252] on div "Предпросмотр" at bounding box center [913, 256] width 81 height 16
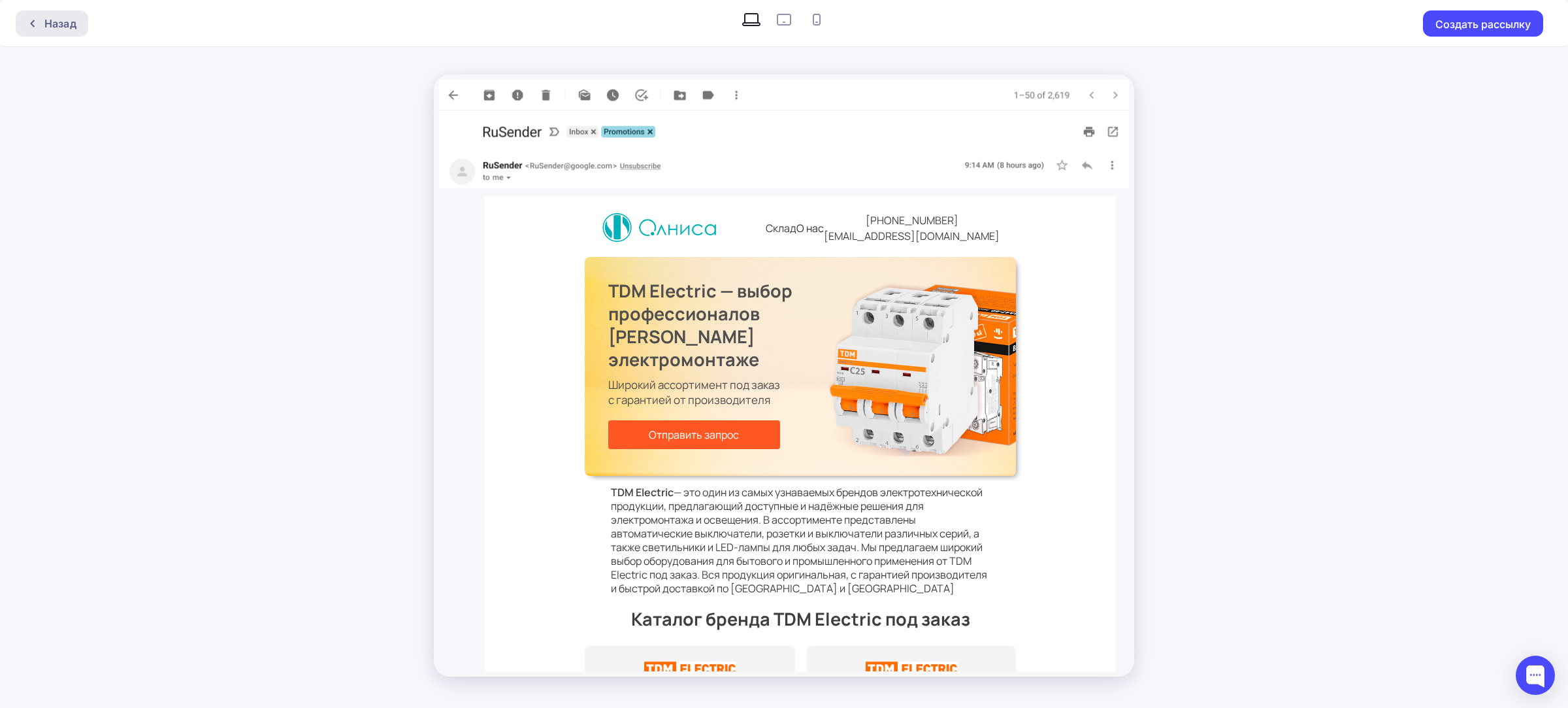
click at [76, 15] on div "Назад" at bounding box center [52, 24] width 73 height 26
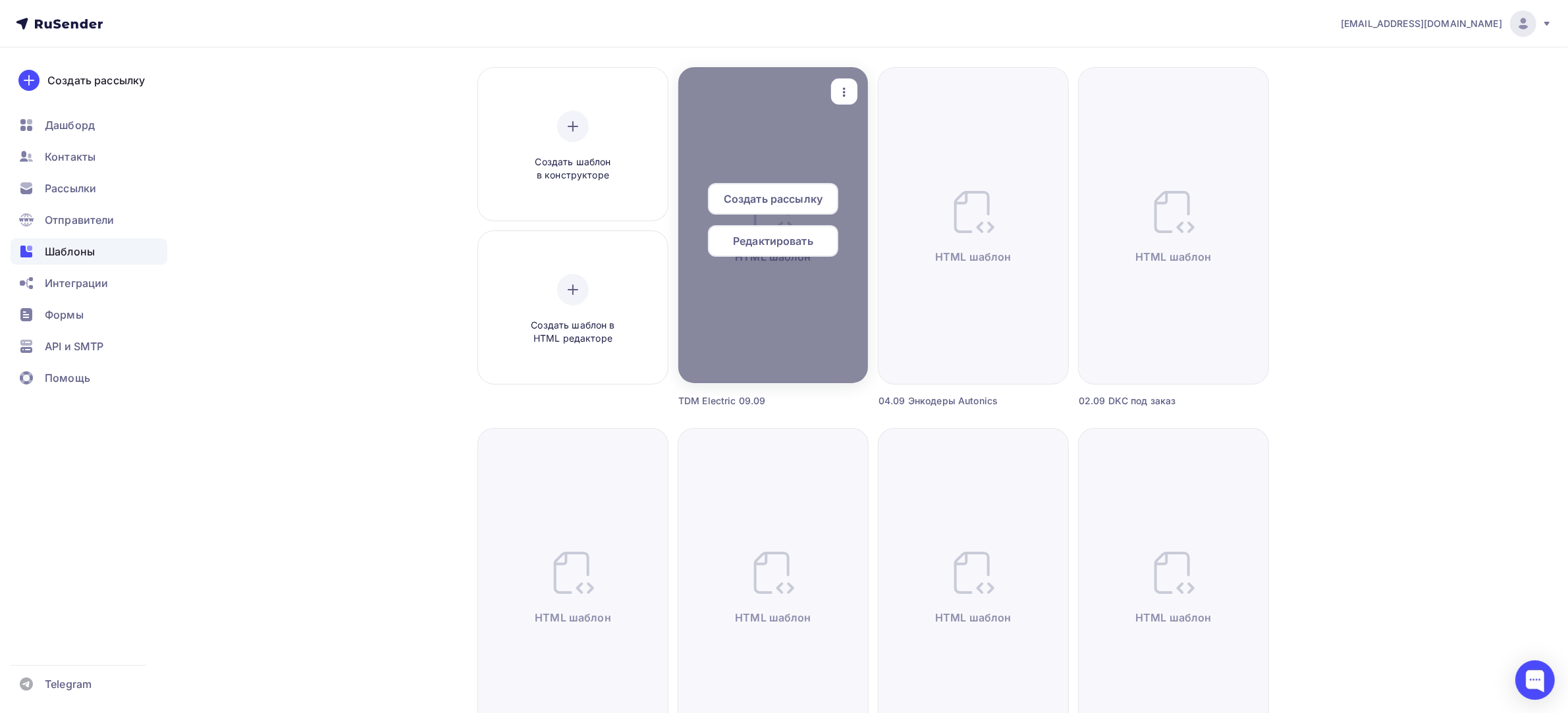
scroll to position [247, 0]
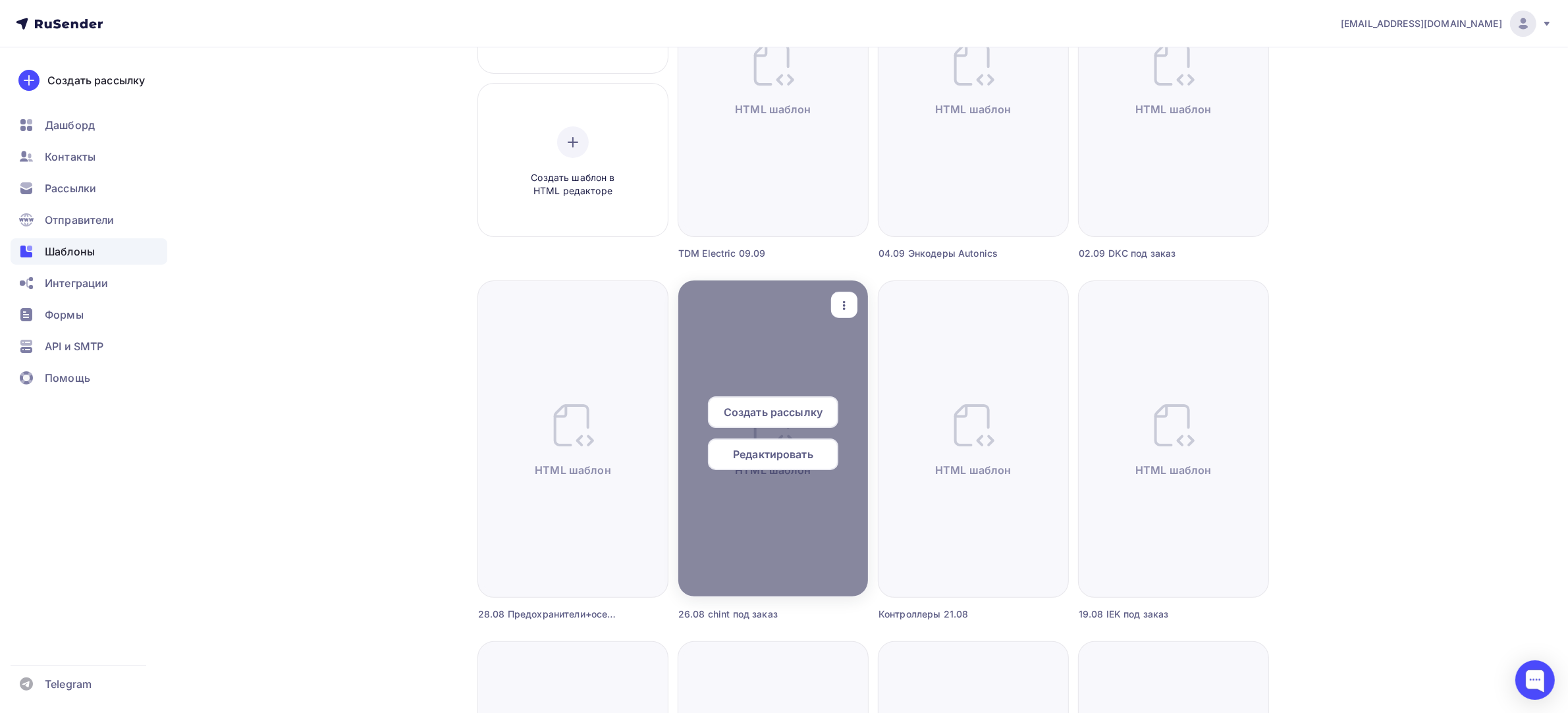
click at [834, 305] on div "button" at bounding box center [844, 305] width 27 height 26
click at [851, 369] on icon at bounding box center [855, 370] width 16 height 16
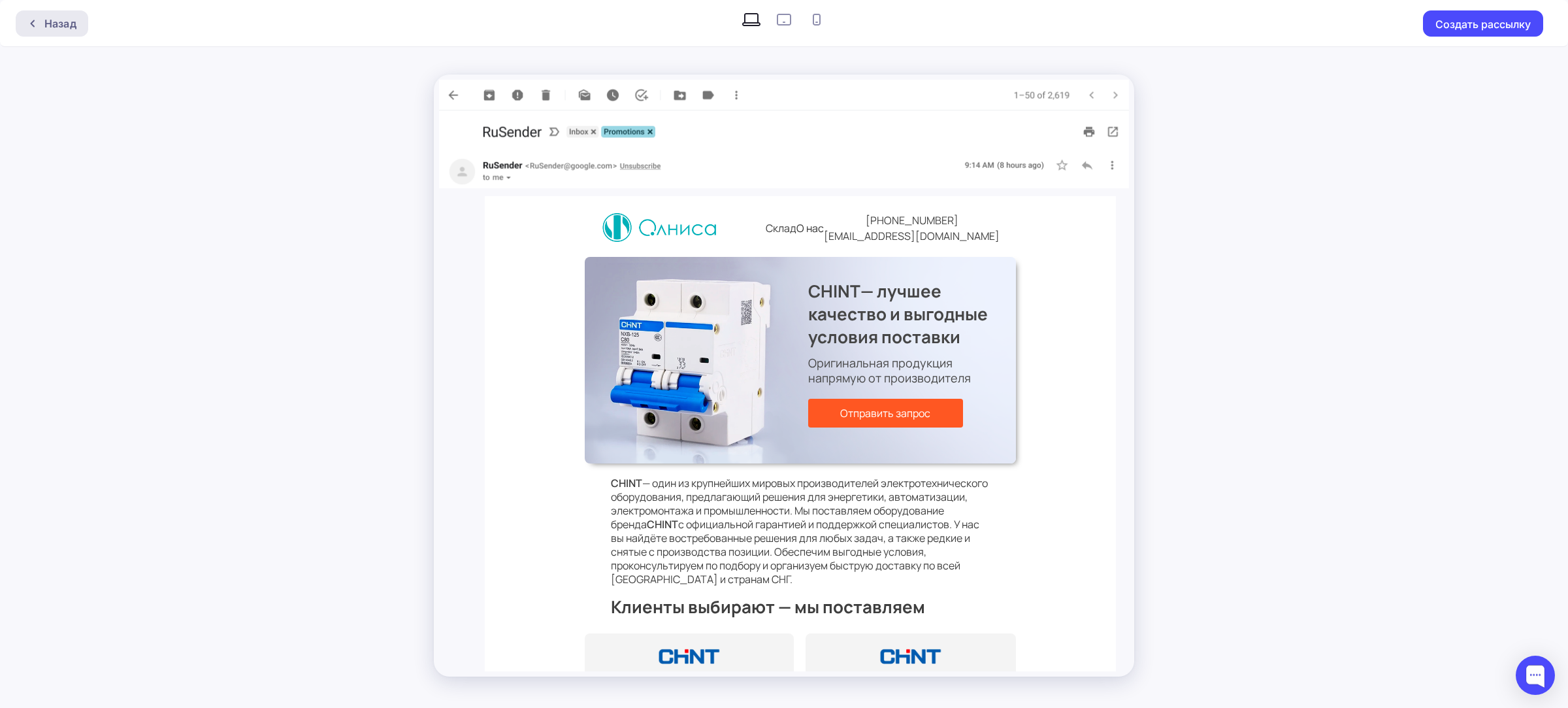
click at [69, 26] on div "Назад" at bounding box center [60, 24] width 32 height 16
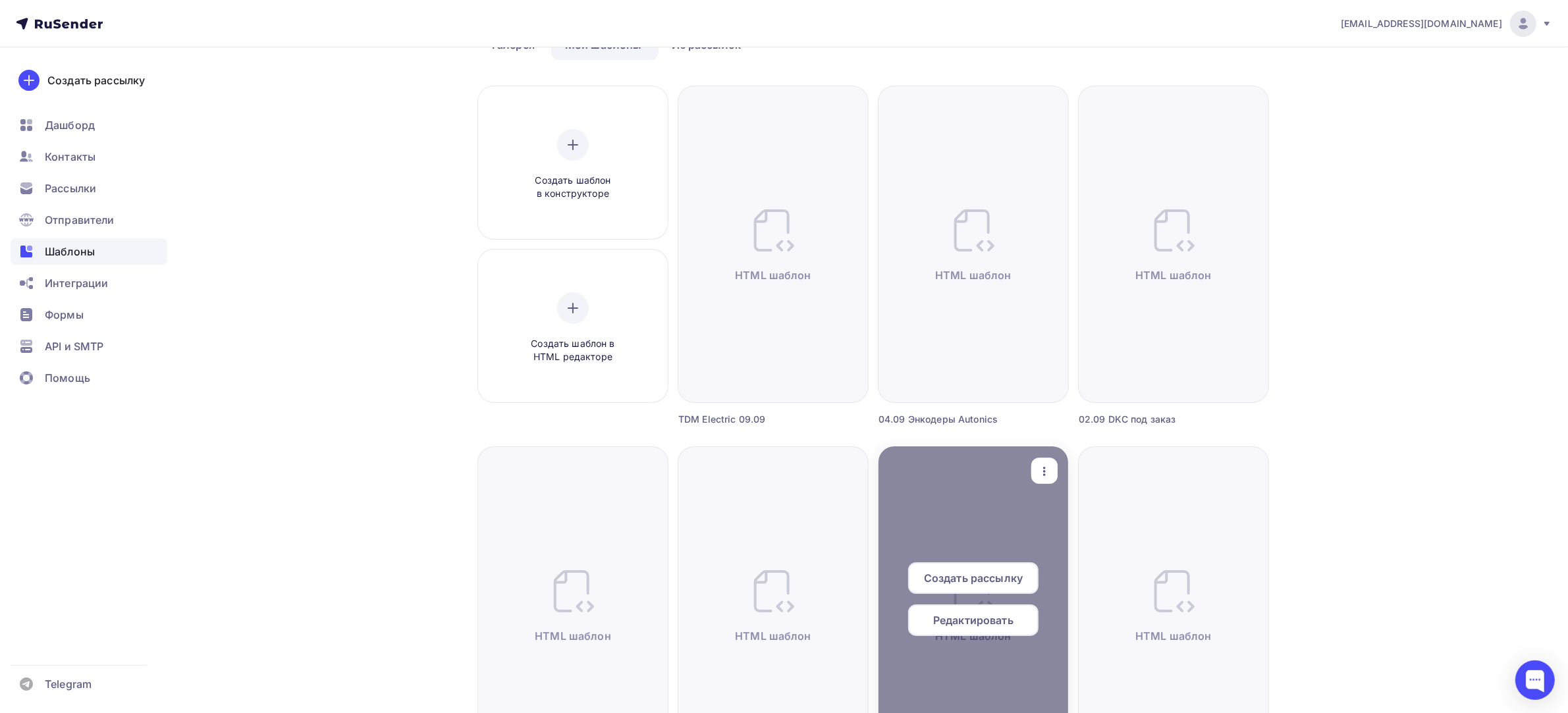
scroll to position [82, 0]
click at [1045, 471] on icon "button" at bounding box center [1044, 470] width 16 height 16
click at [1053, 533] on icon at bounding box center [1056, 534] width 4 height 4
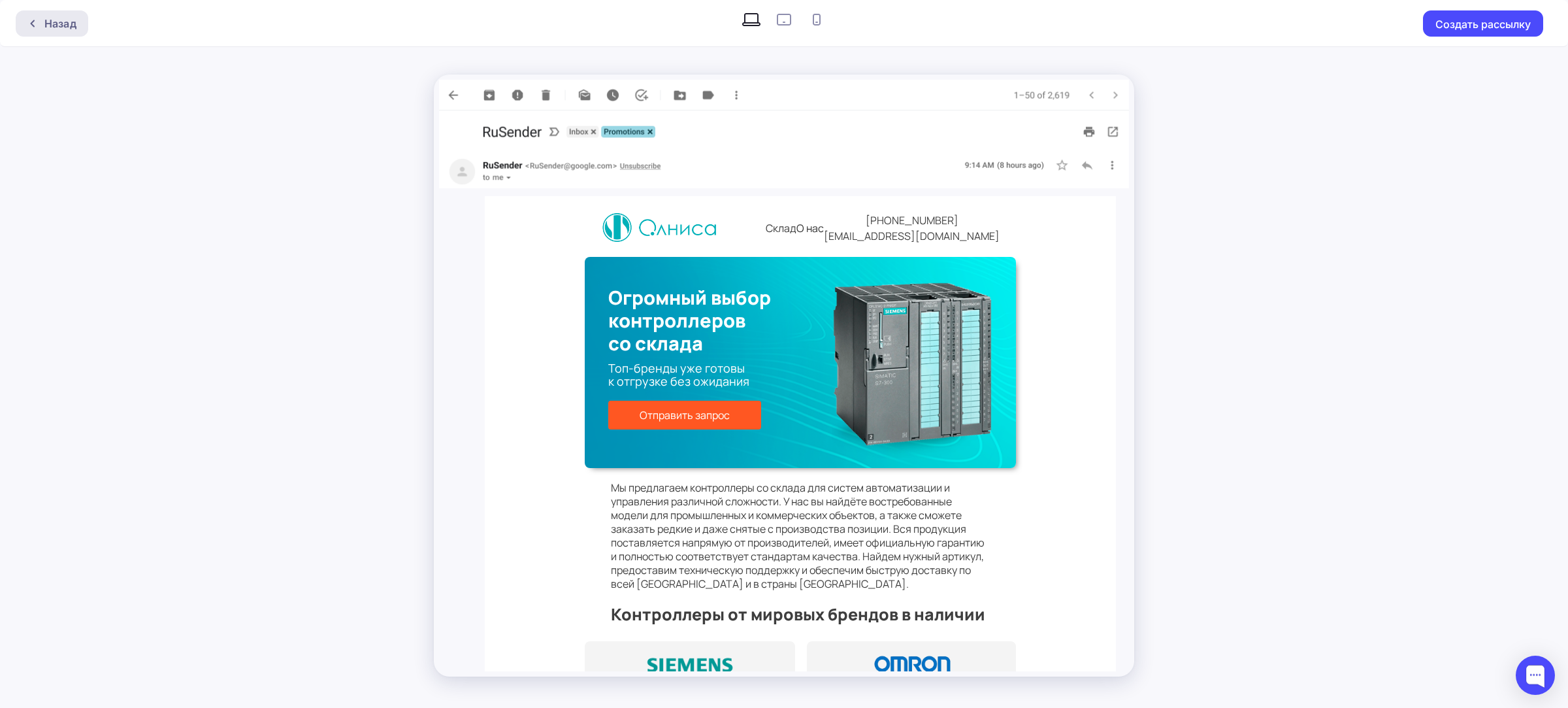
click at [51, 31] on div "Назад" at bounding box center [52, 24] width 73 height 26
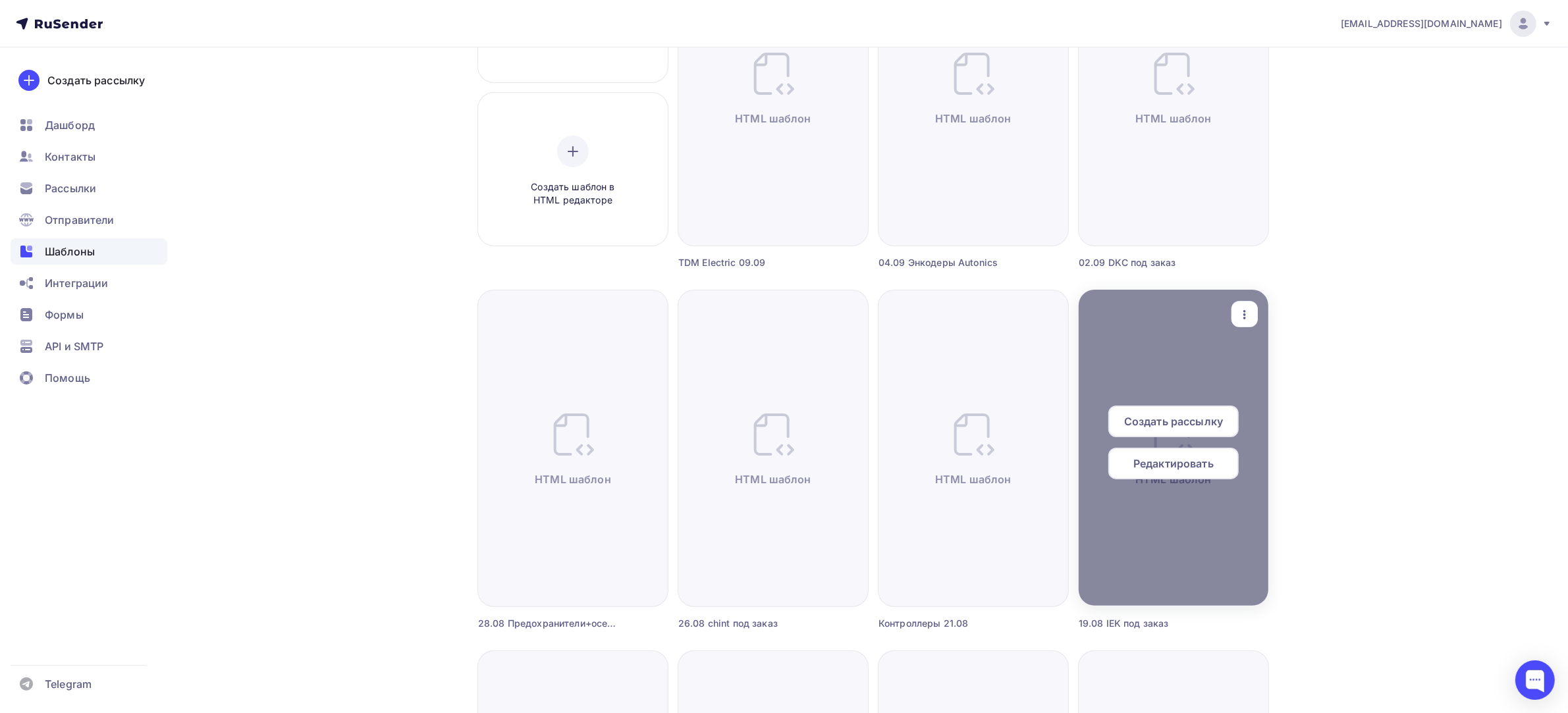
scroll to position [247, 0]
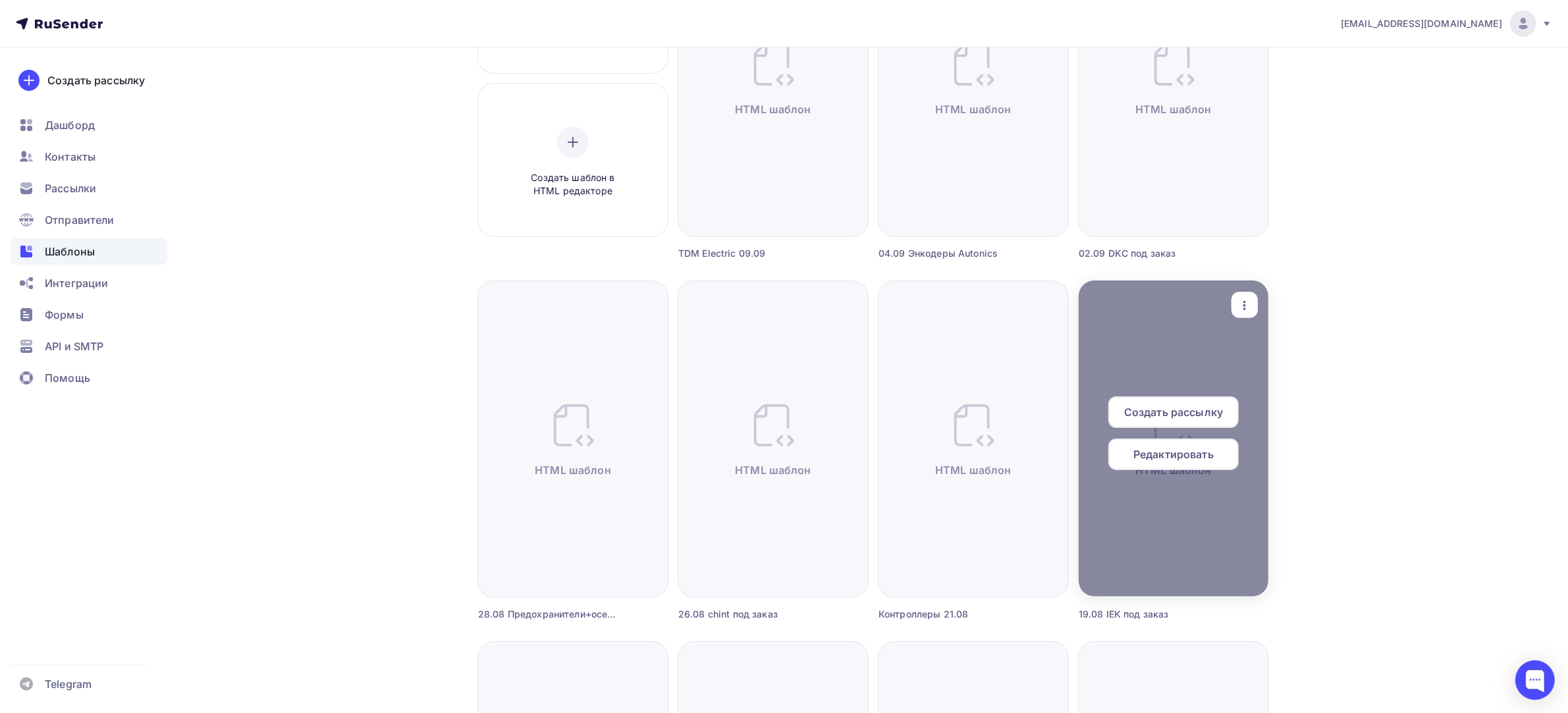
click at [1252, 304] on div "button" at bounding box center [1244, 305] width 27 height 26
click at [1306, 372] on div "Предпросмотр" at bounding box center [1313, 370] width 81 height 16
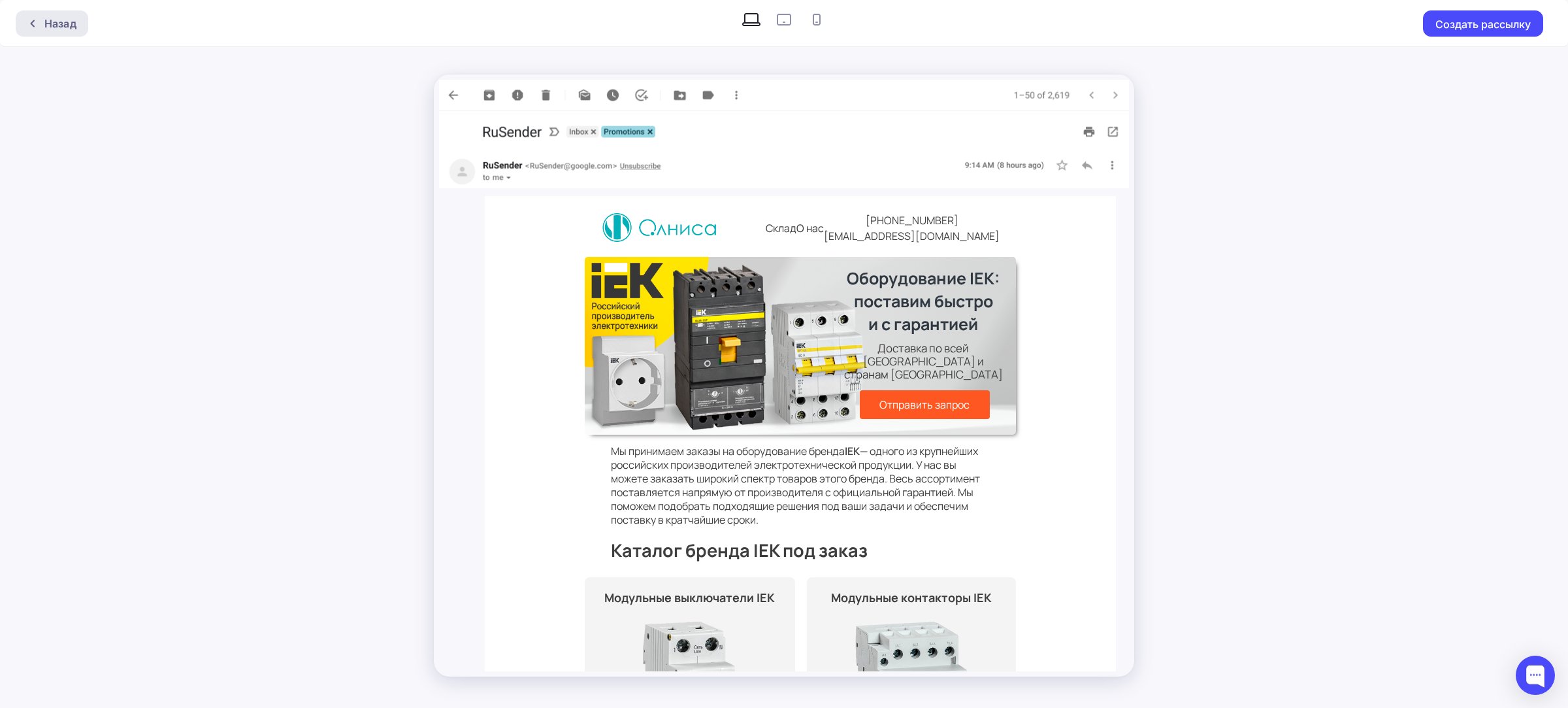
click at [30, 19] on icon at bounding box center [33, 24] width 11 height 11
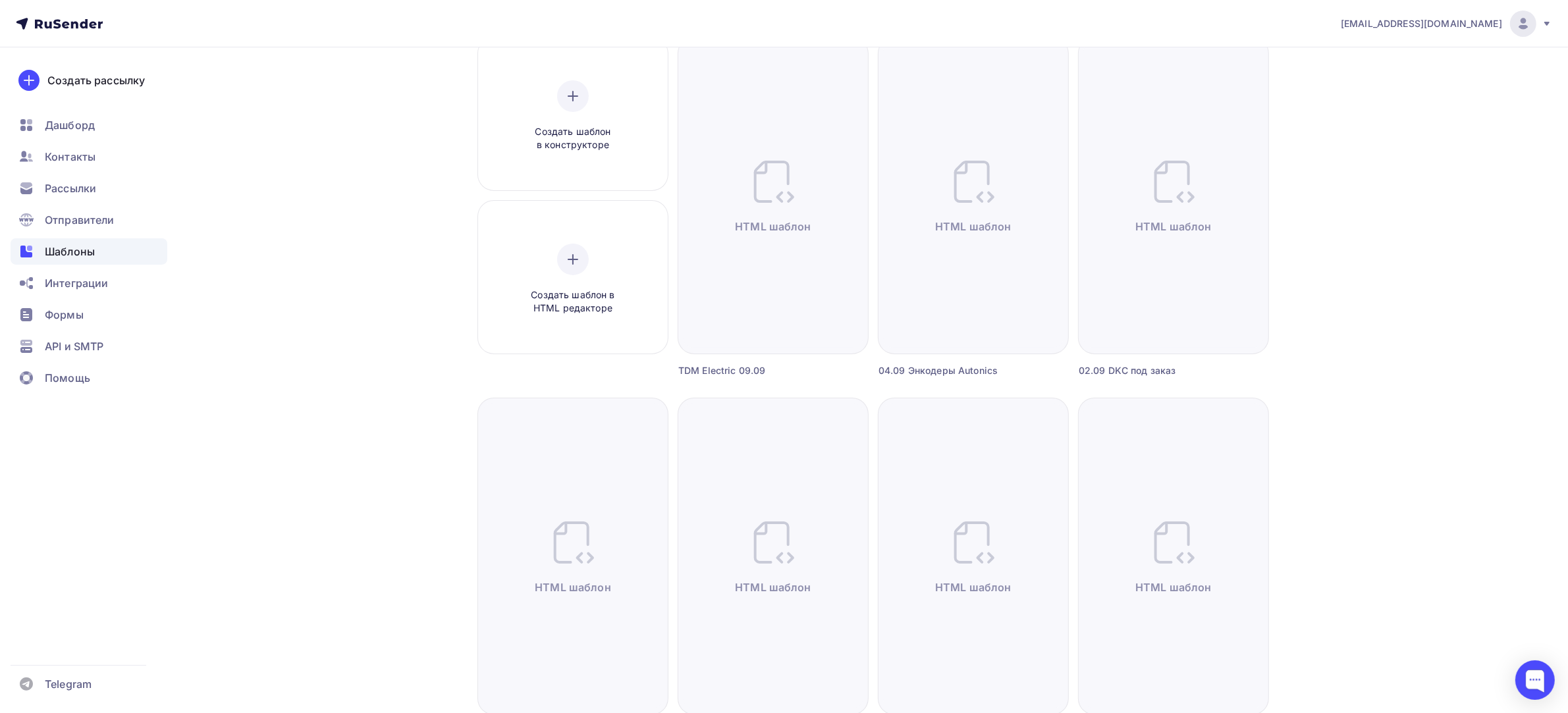
scroll to position [329, 0]
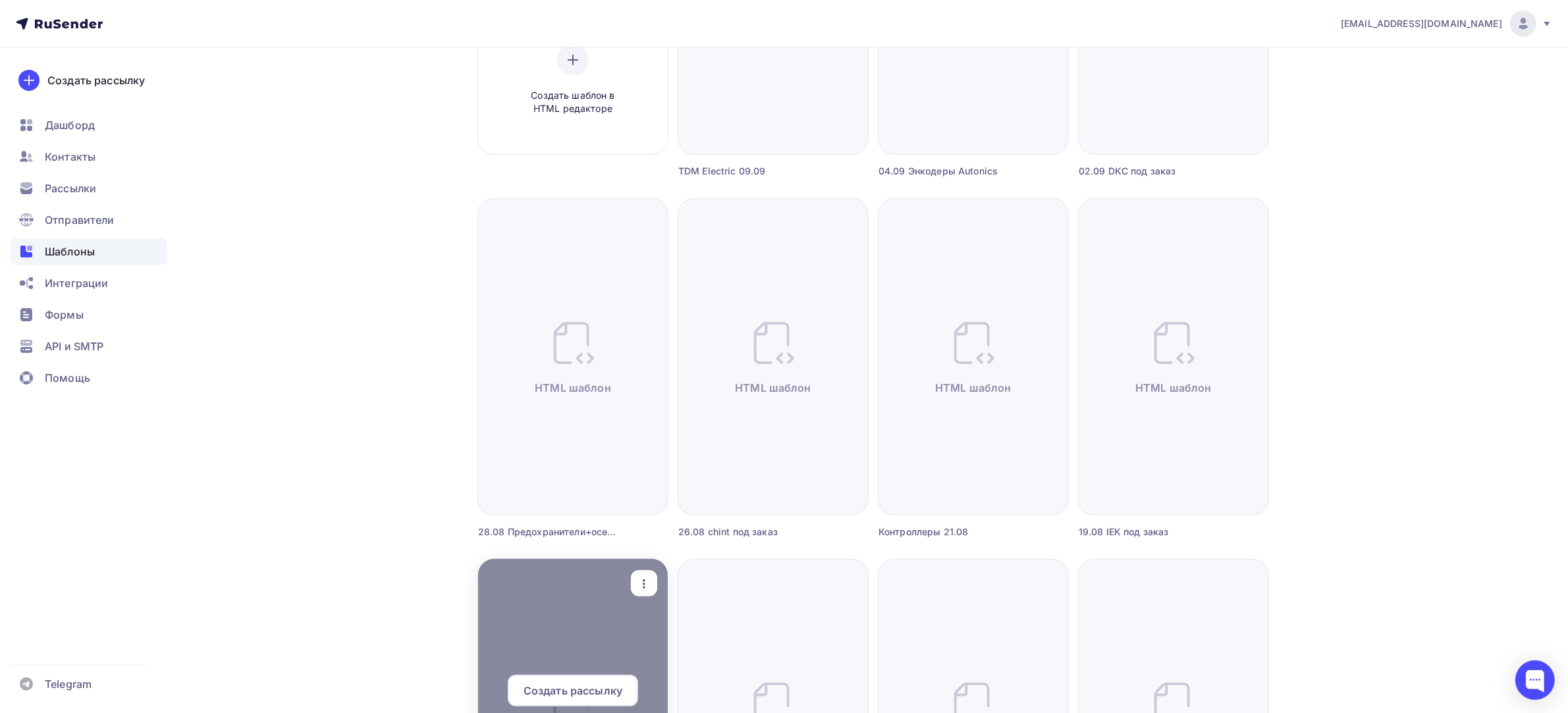
click at [636, 583] on icon "button" at bounding box center [644, 584] width 16 height 16
click at [672, 507] on div "Предпросмотр" at bounding box center [713, 514] width 81 height 16
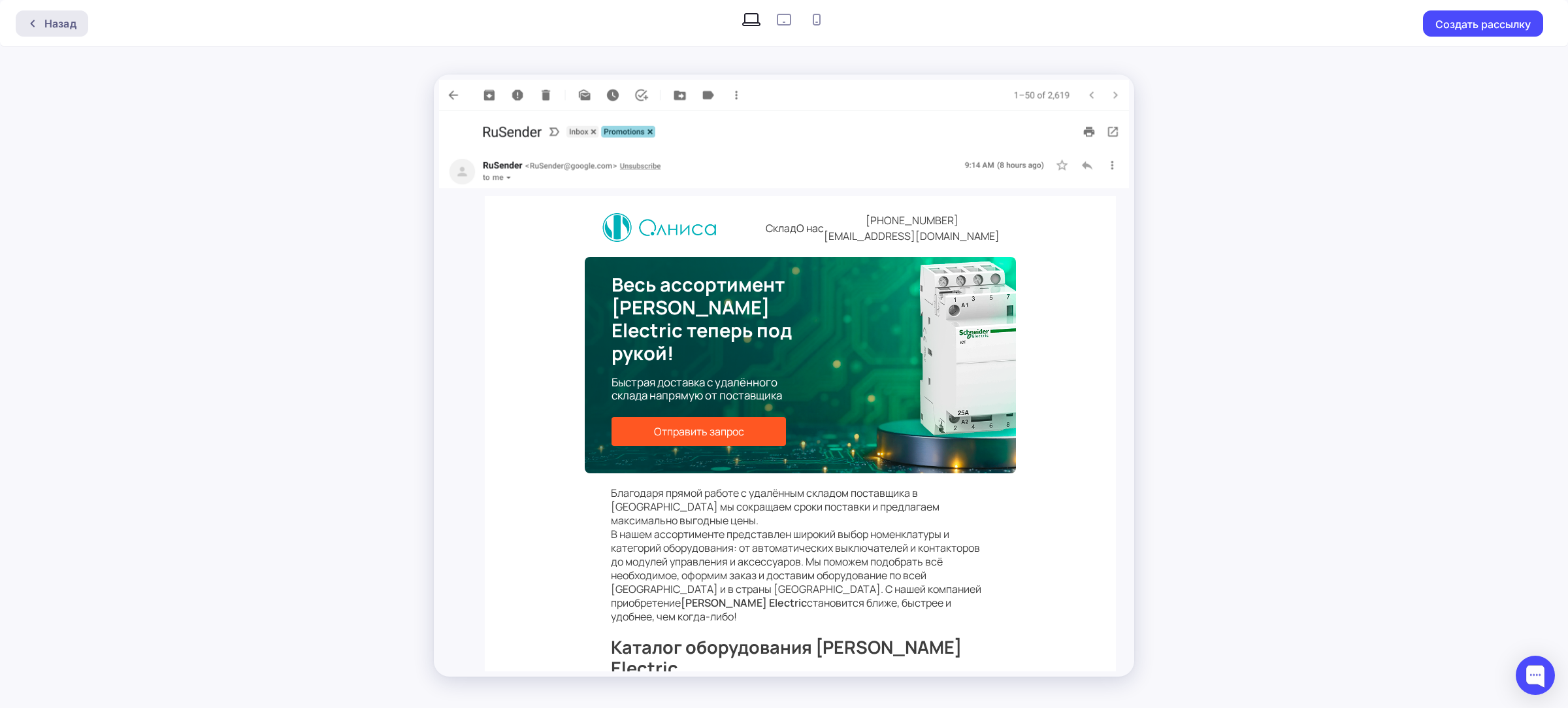
click at [76, 21] on div "Назад" at bounding box center [52, 24] width 73 height 26
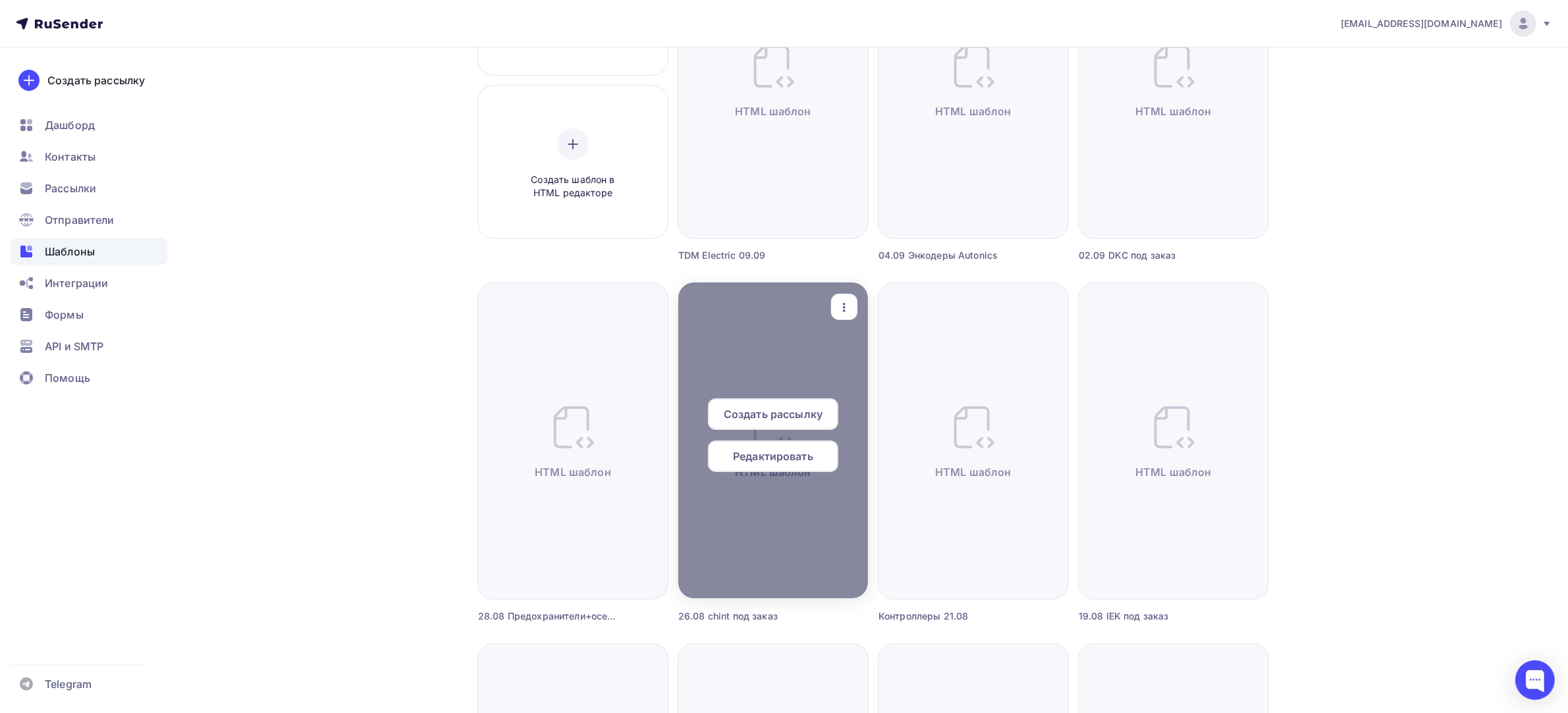
scroll to position [247, 0]
click at [847, 300] on icon "button" at bounding box center [844, 306] width 16 height 16
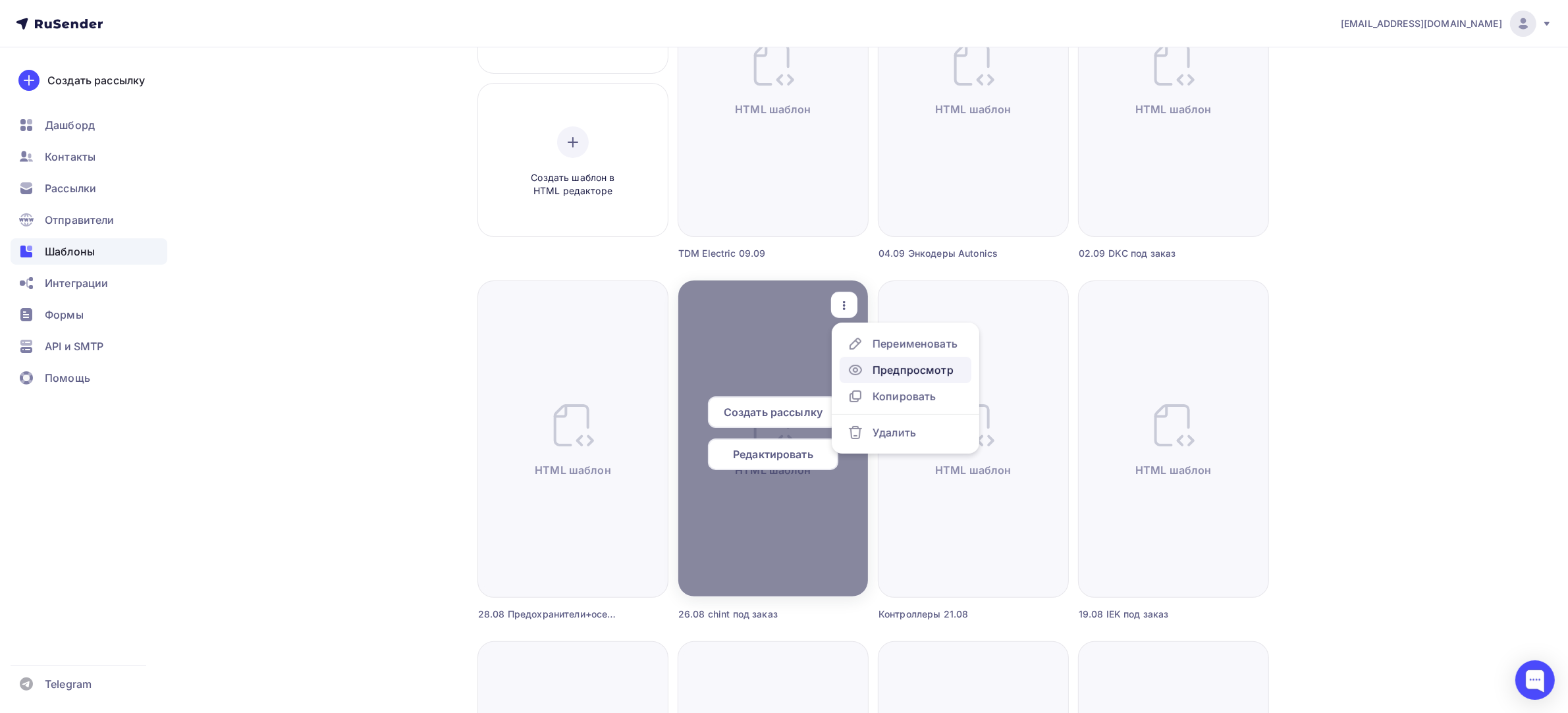
click at [883, 372] on div "Предпросмотр" at bounding box center [913, 370] width 81 height 16
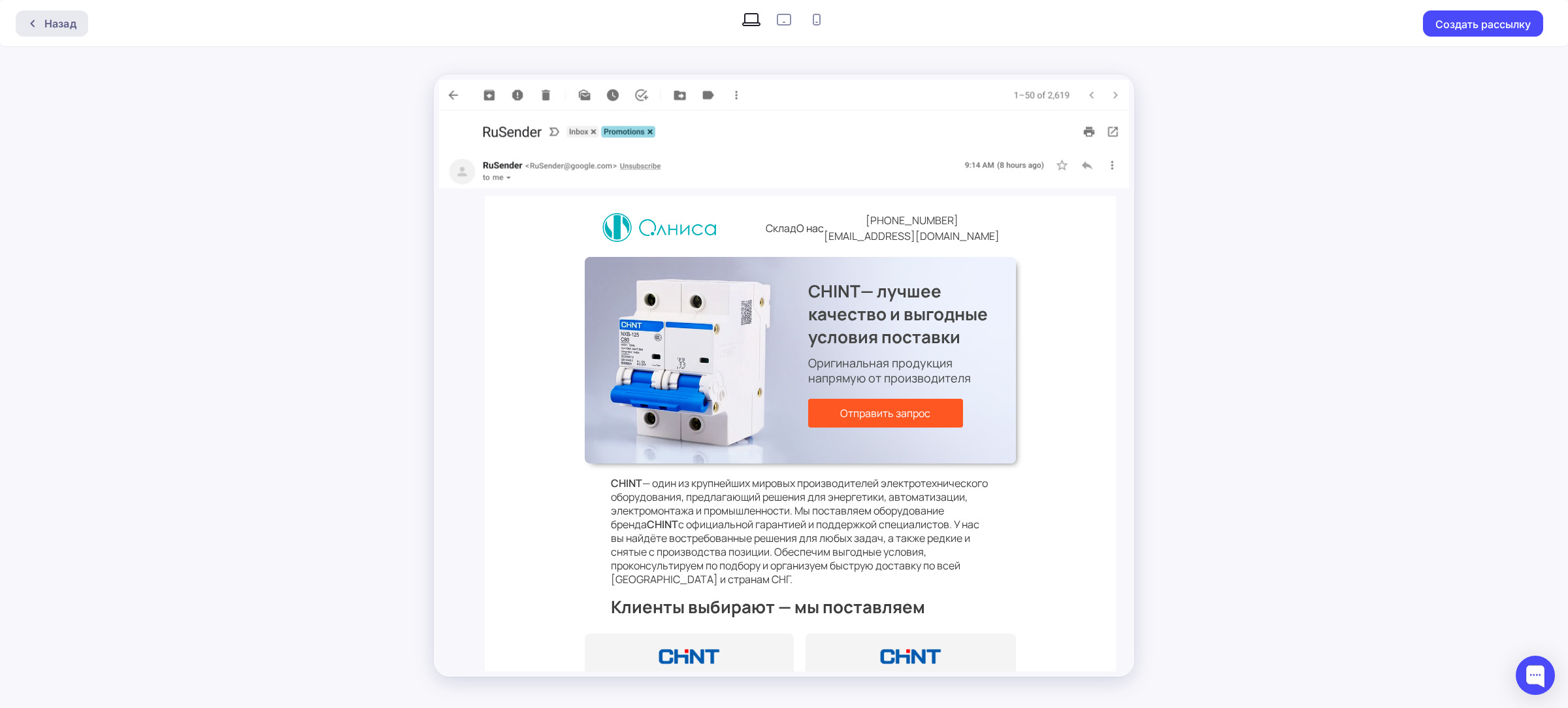
click at [75, 20] on div "Назад" at bounding box center [52, 24] width 73 height 26
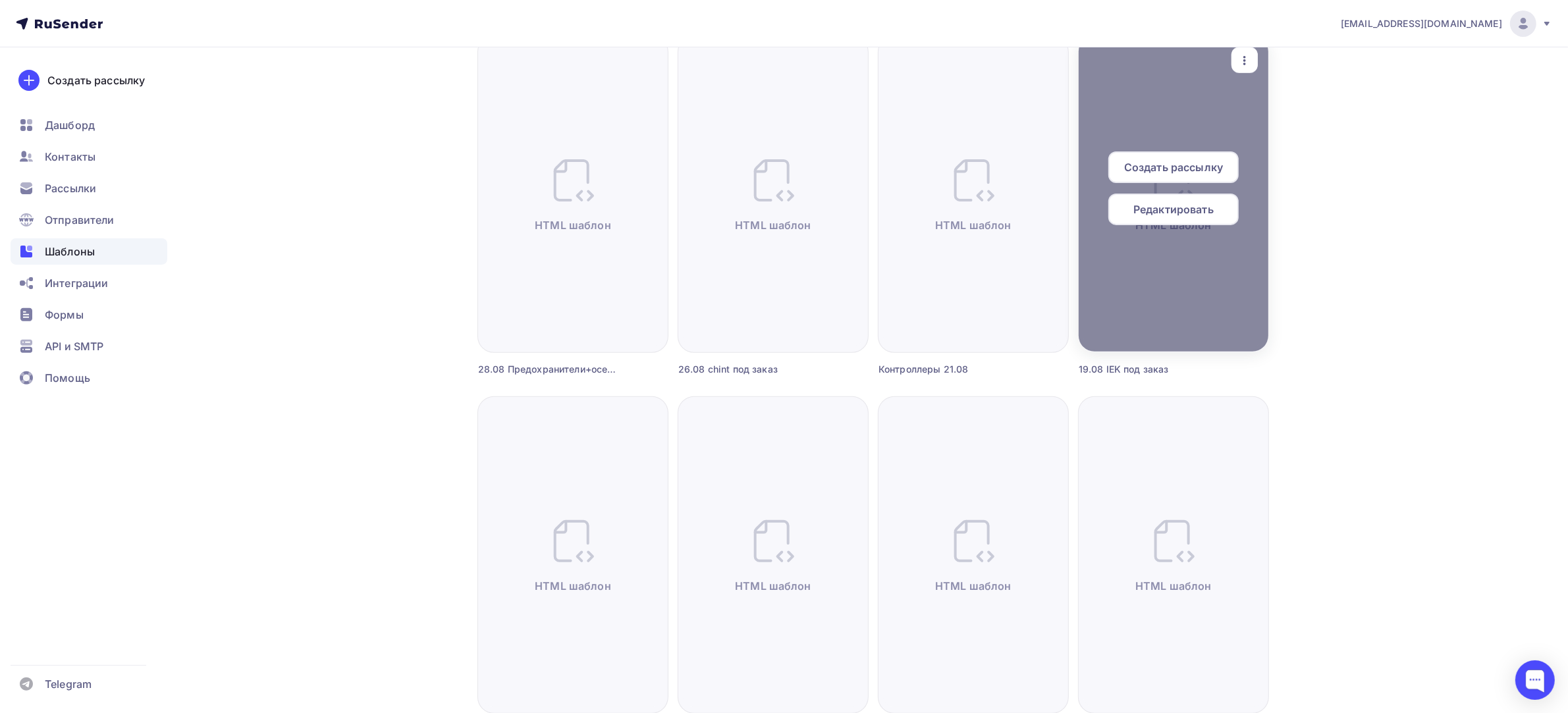
scroll to position [658, 0]
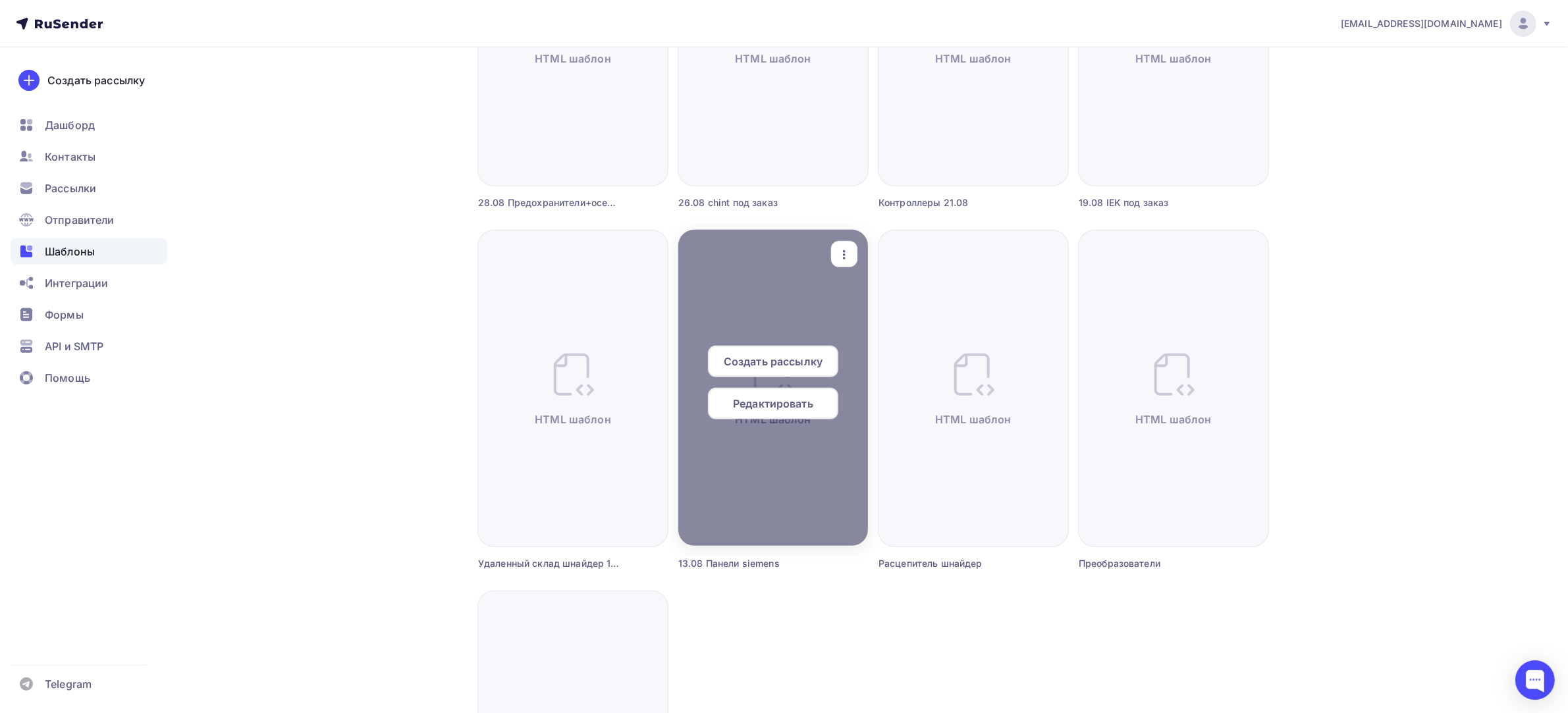
click at [835, 245] on div "Создать рассылку Редактировать HTML шаблон Переименовать Предпросмотр Копироват…" at bounding box center [773, 388] width 180 height 306
click at [840, 249] on icon "button" at bounding box center [844, 255] width 16 height 16
click at [870, 316] on div "Предпросмотр" at bounding box center [901, 319] width 106 height 16
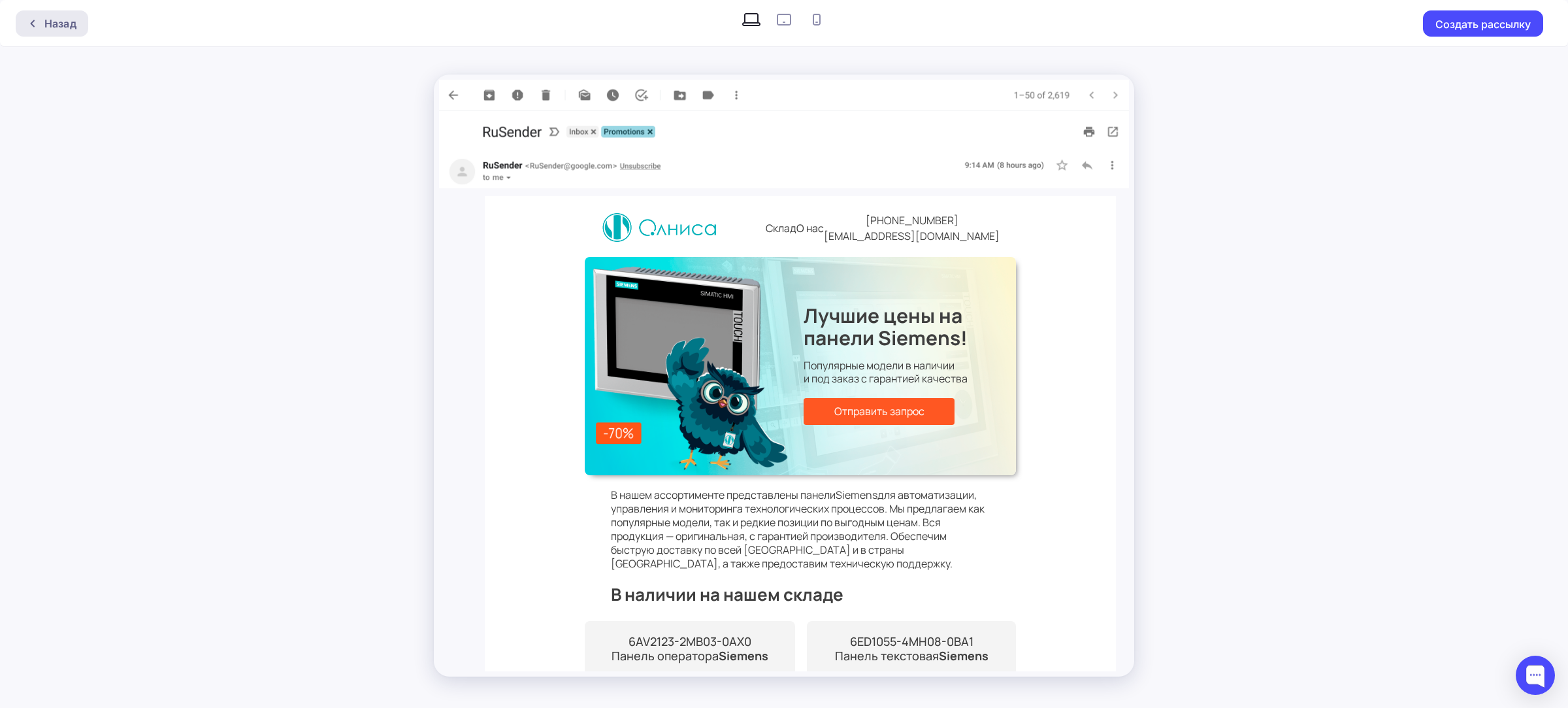
click at [54, 16] on div "Назад" at bounding box center [60, 24] width 32 height 16
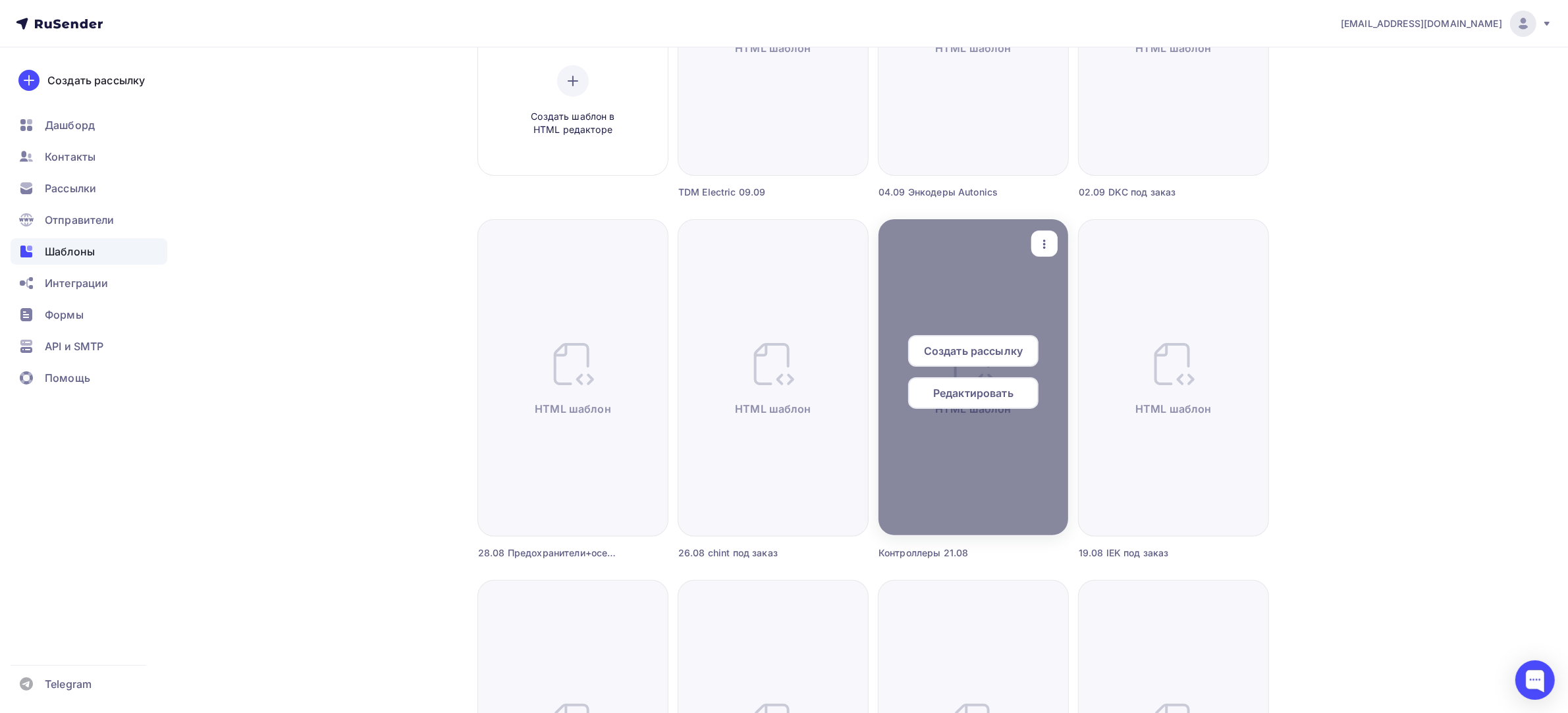
scroll to position [329, 0]
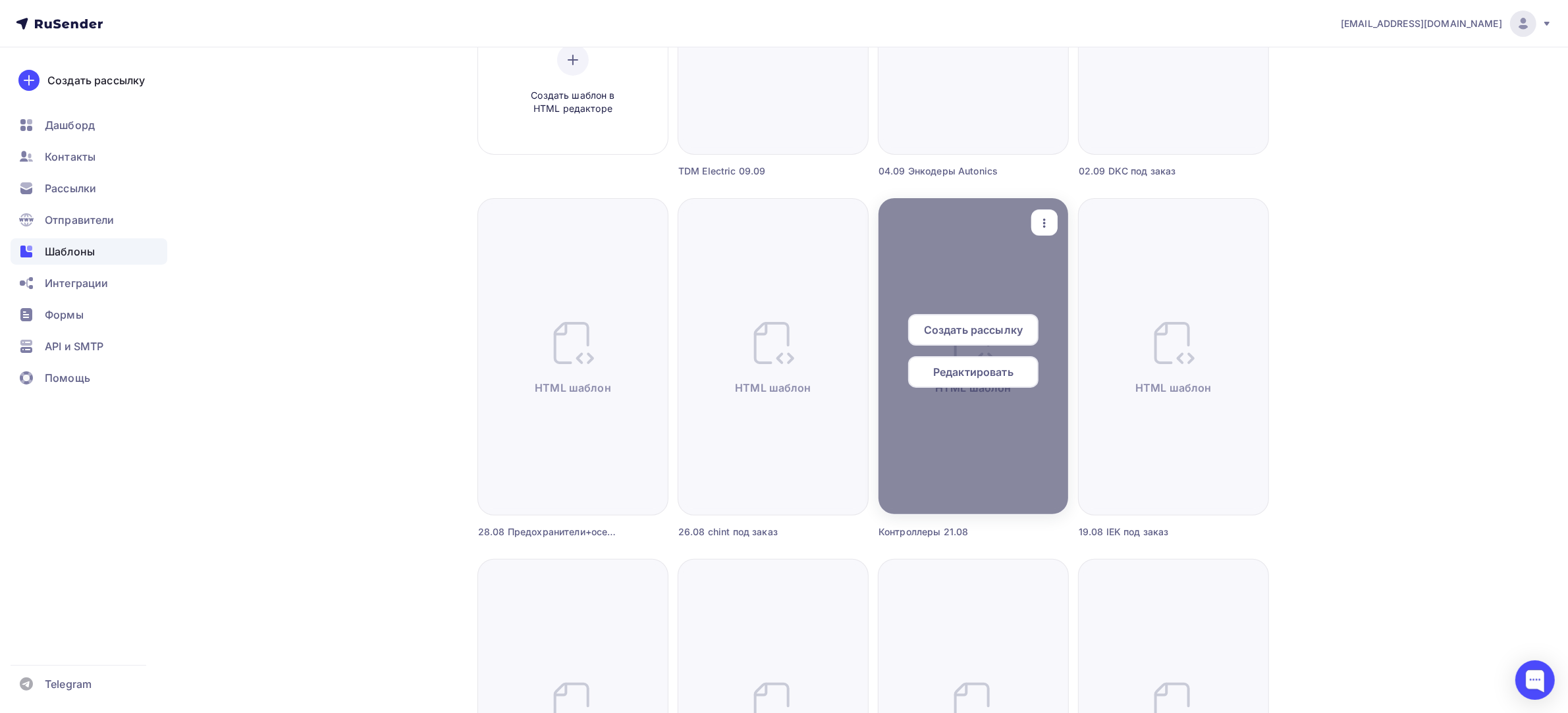
click at [1047, 219] on icon "button" at bounding box center [1044, 223] width 16 height 16
click at [1073, 291] on div "Предпросмотр" at bounding box center [1113, 288] width 81 height 16
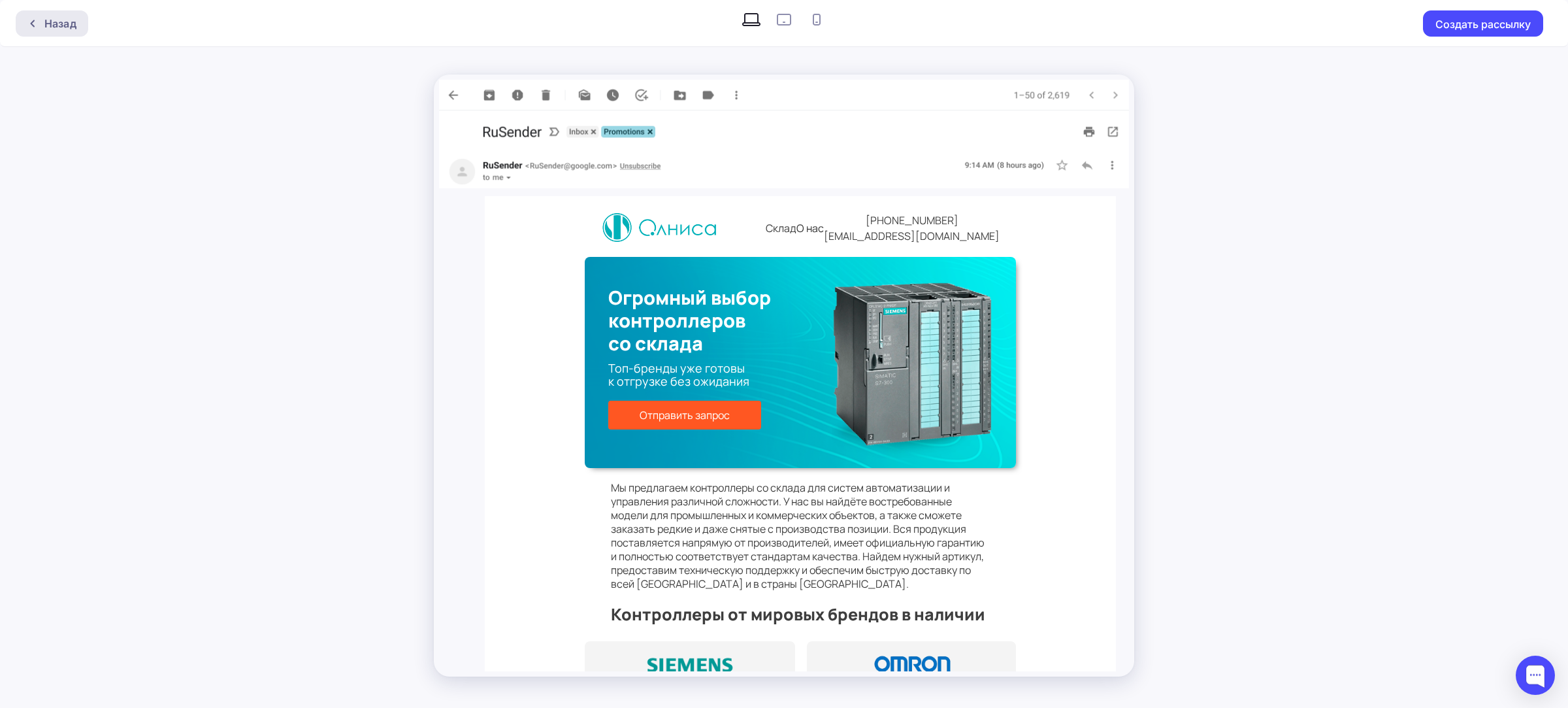
click at [33, 15] on div "Назад" at bounding box center [52, 24] width 73 height 26
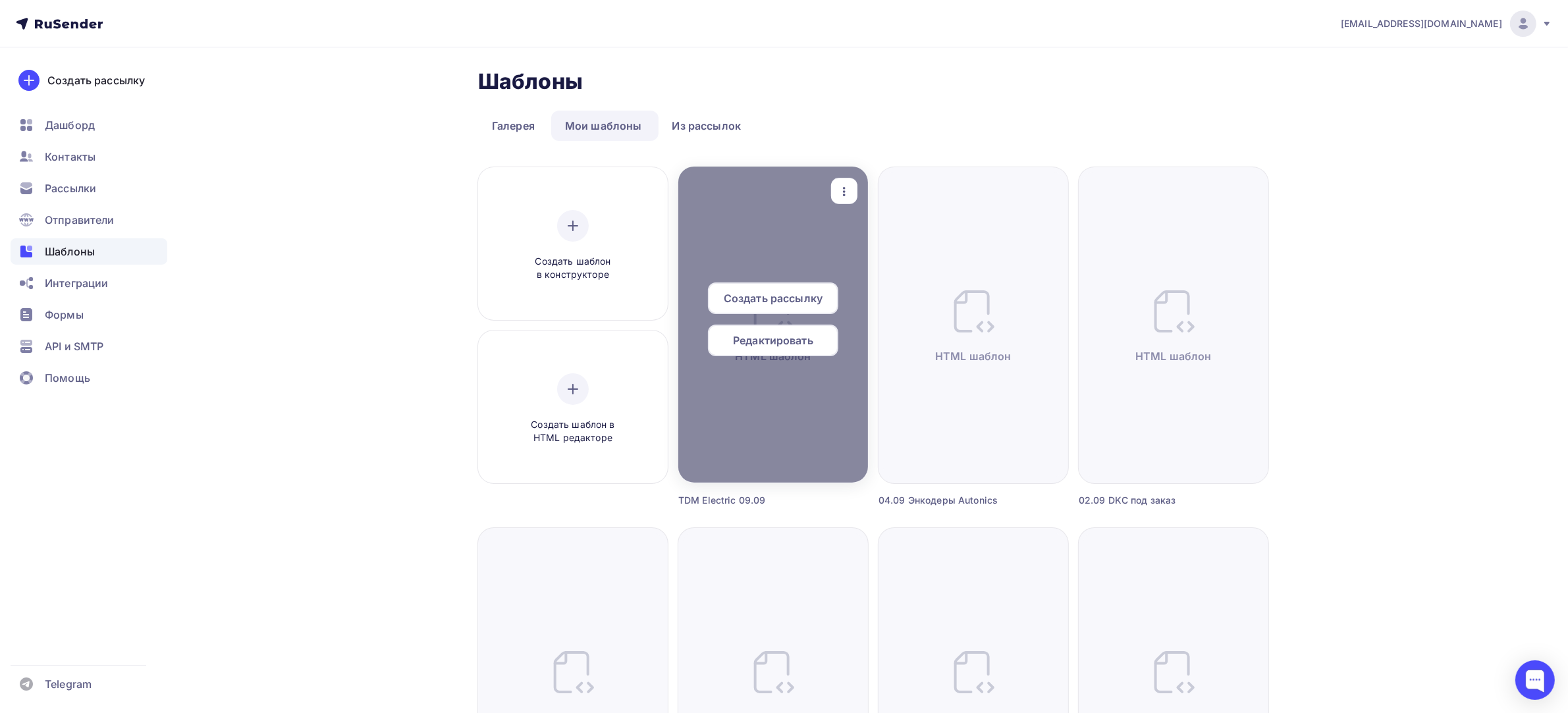
click at [838, 192] on icon "button" at bounding box center [844, 192] width 16 height 16
click at [875, 250] on div "Предпросмотр" at bounding box center [913, 256] width 81 height 16
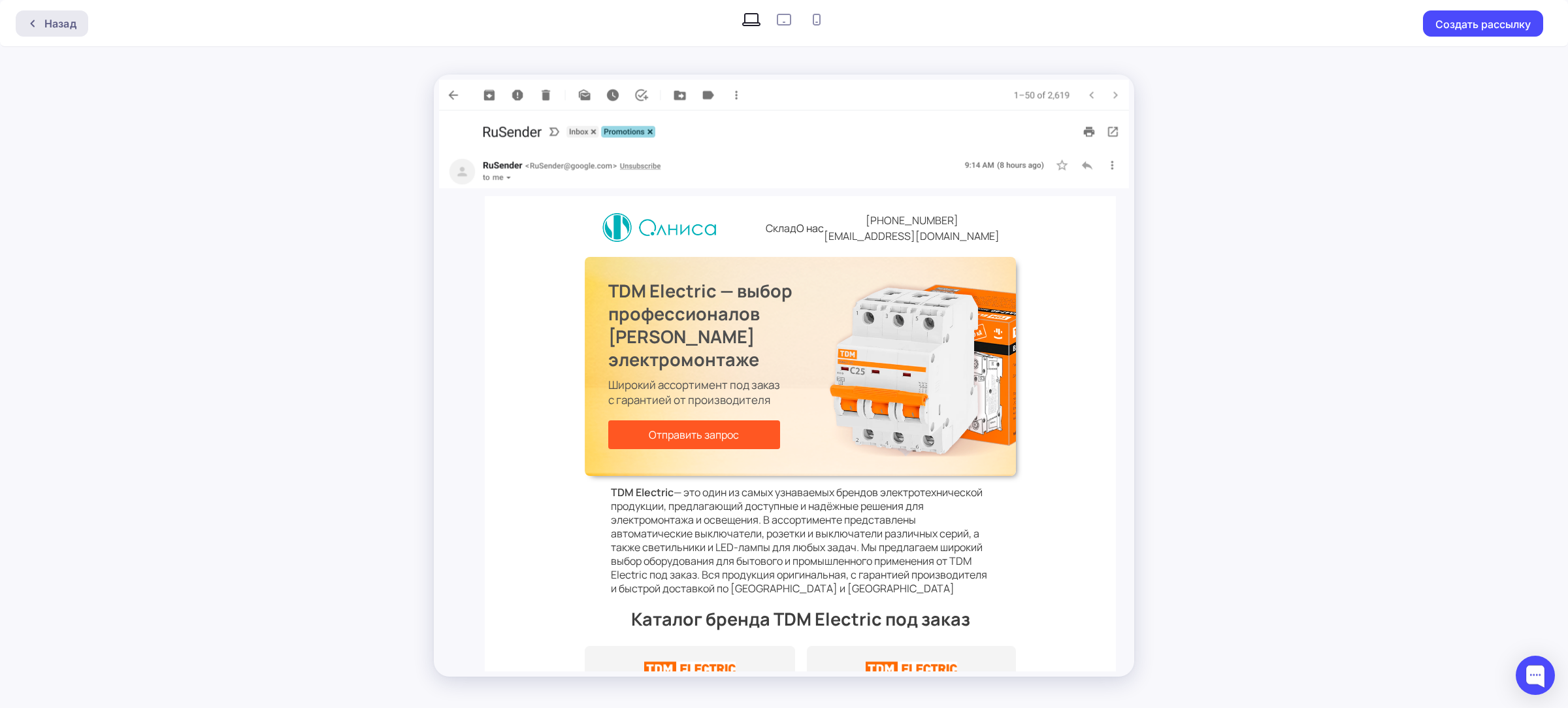
click at [40, 20] on div at bounding box center [36, 24] width 17 height 11
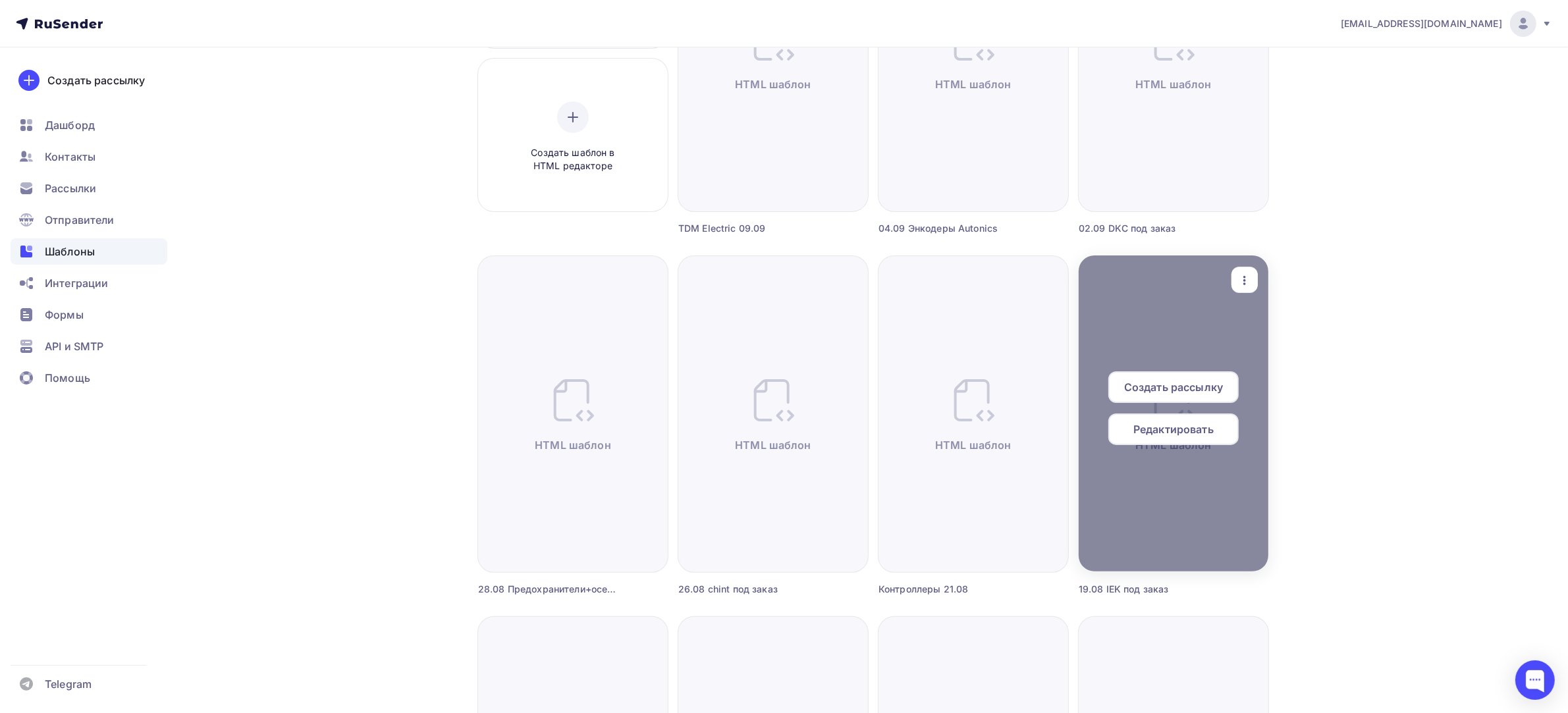
scroll to position [411, 0]
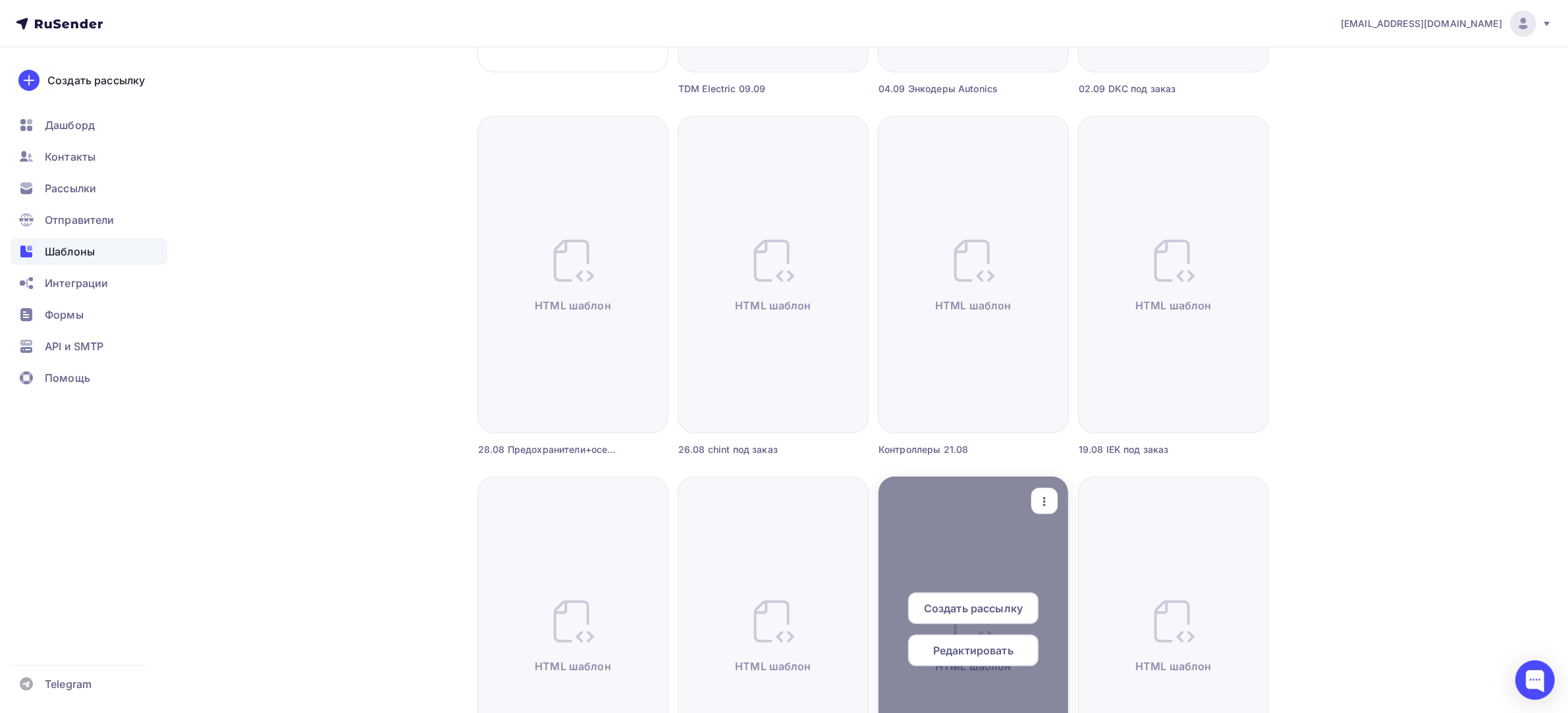
click at [1049, 504] on icon "button" at bounding box center [1044, 501] width 16 height 16
click at [1076, 556] on link "Предпросмотр" at bounding box center [1106, 566] width 132 height 27
